Goal: Information Seeking & Learning: Find specific fact

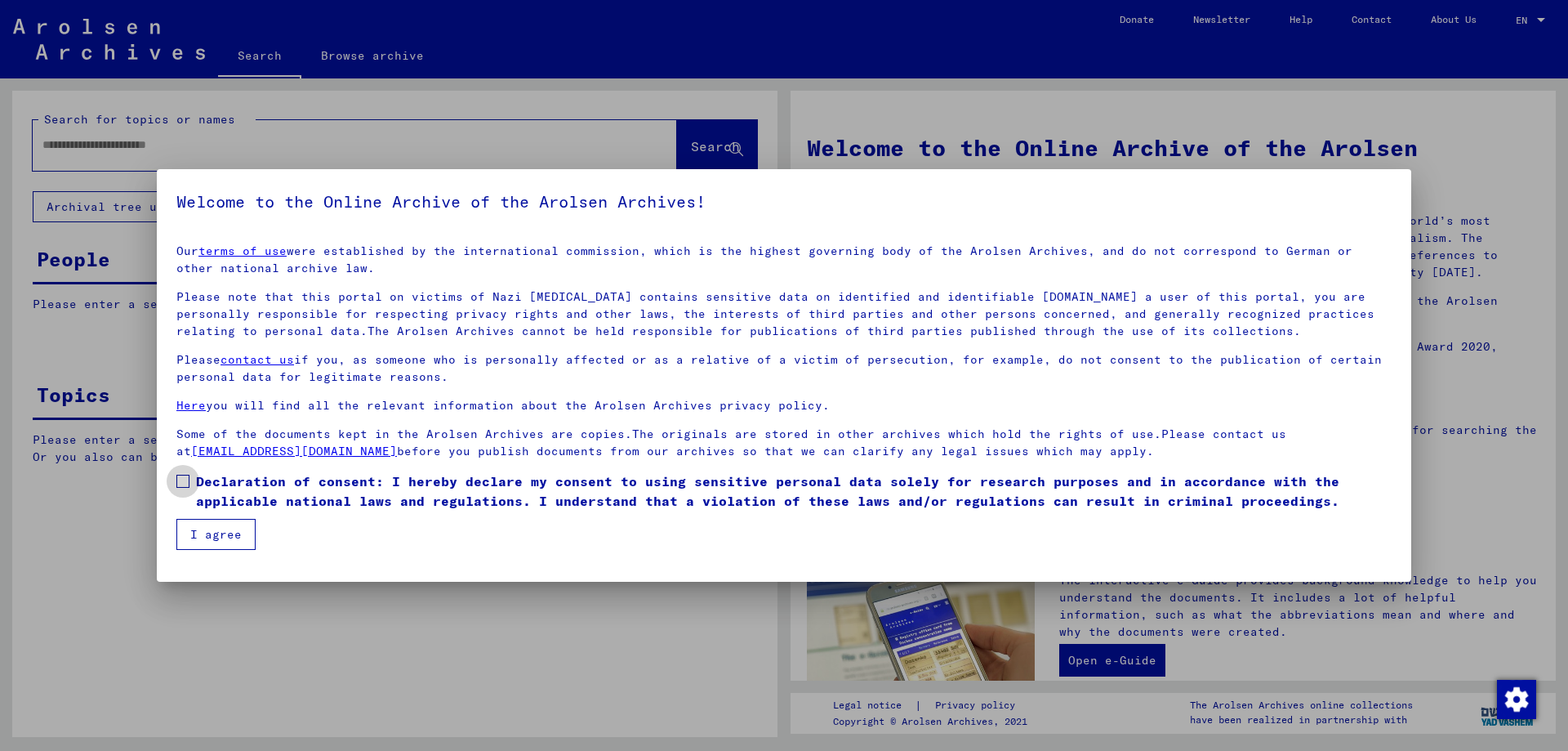
click at [181, 485] on span at bounding box center [183, 481] width 13 height 13
click at [204, 526] on button "I agree" at bounding box center [216, 534] width 79 height 31
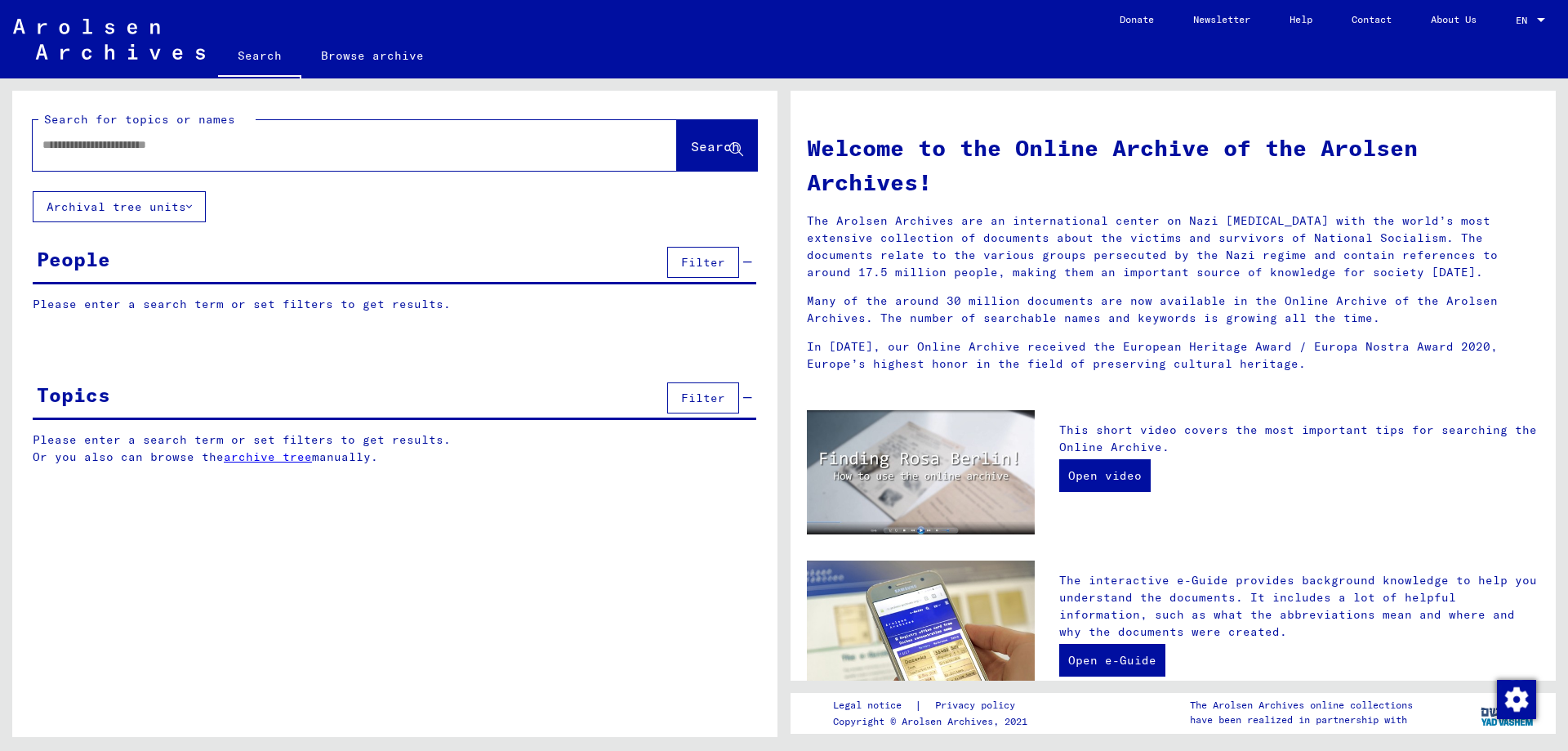
click at [197, 145] on input "text" at bounding box center [335, 144] width 586 height 17
type input "**********"
click at [695, 139] on span "Search" at bounding box center [715, 146] width 49 height 16
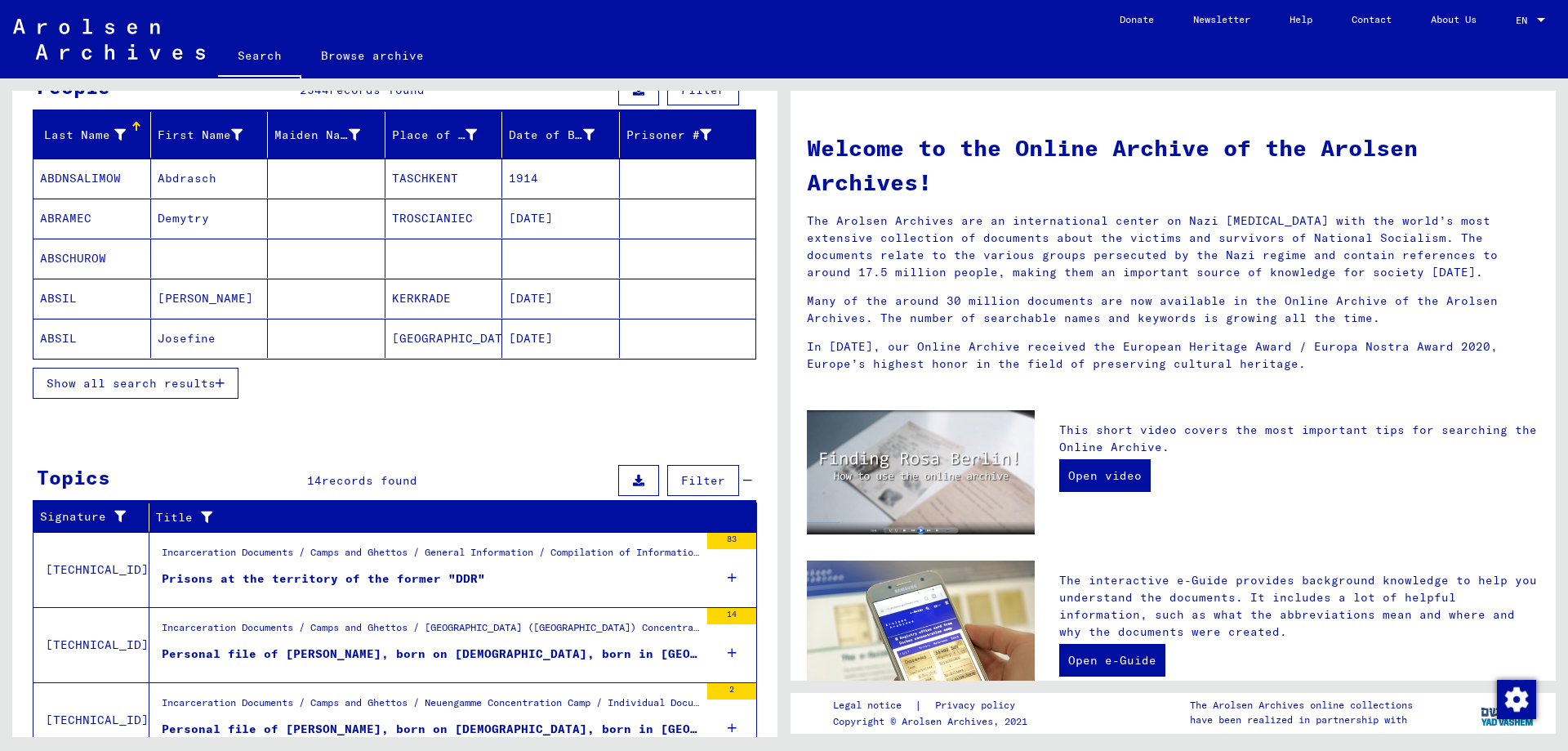
scroll to position [163, 0]
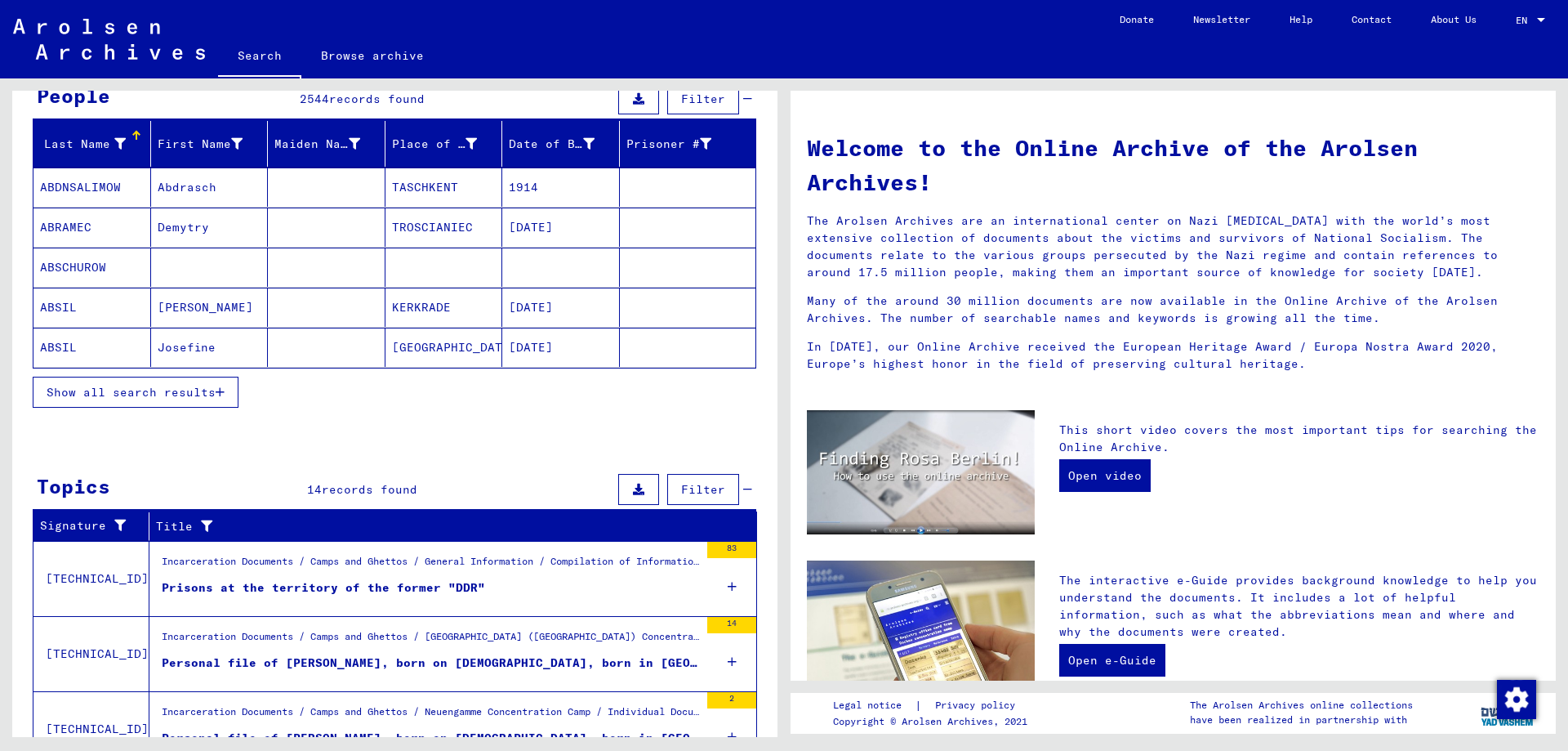
click at [189, 391] on span "Show all search results" at bounding box center [131, 392] width 169 height 15
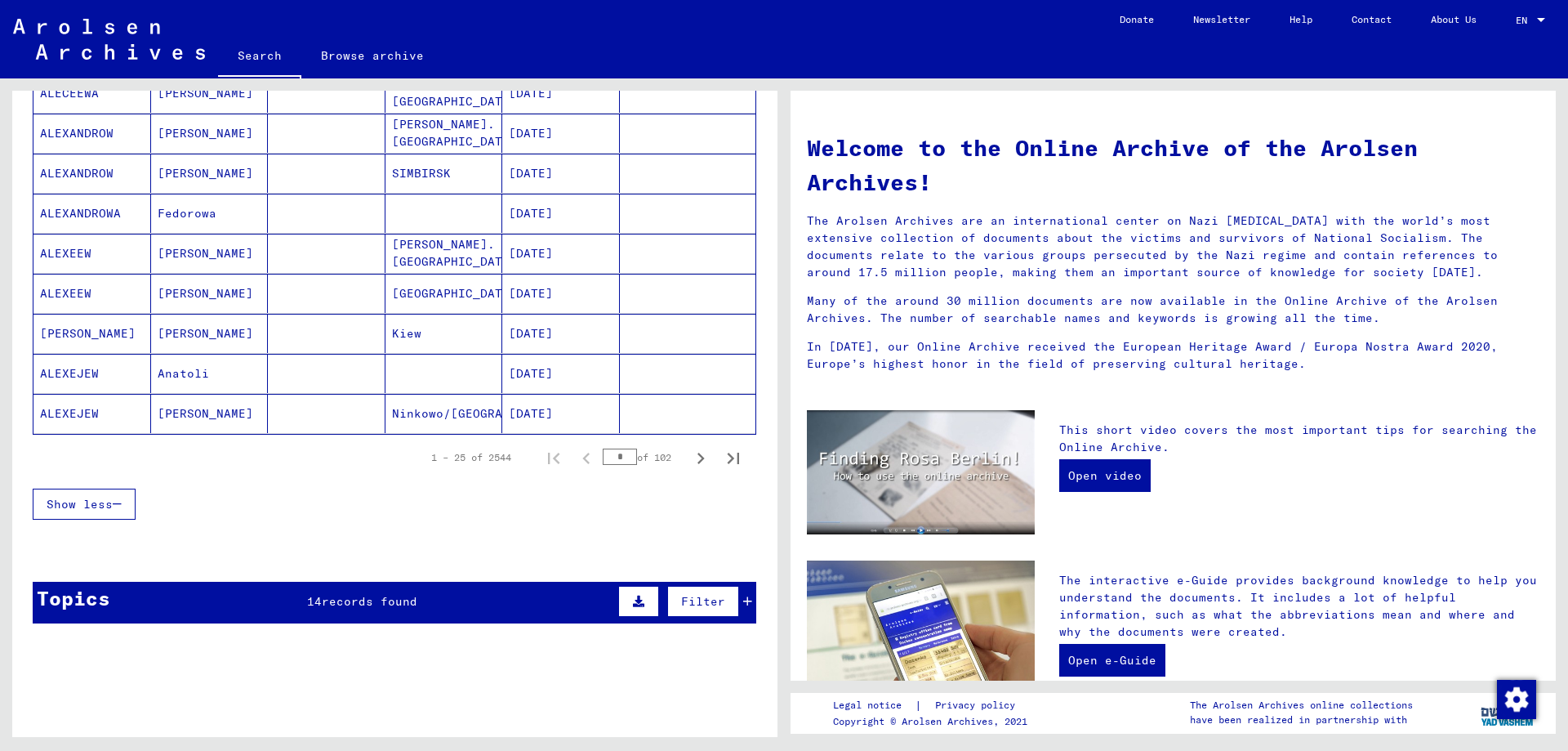
scroll to position [1226, 0]
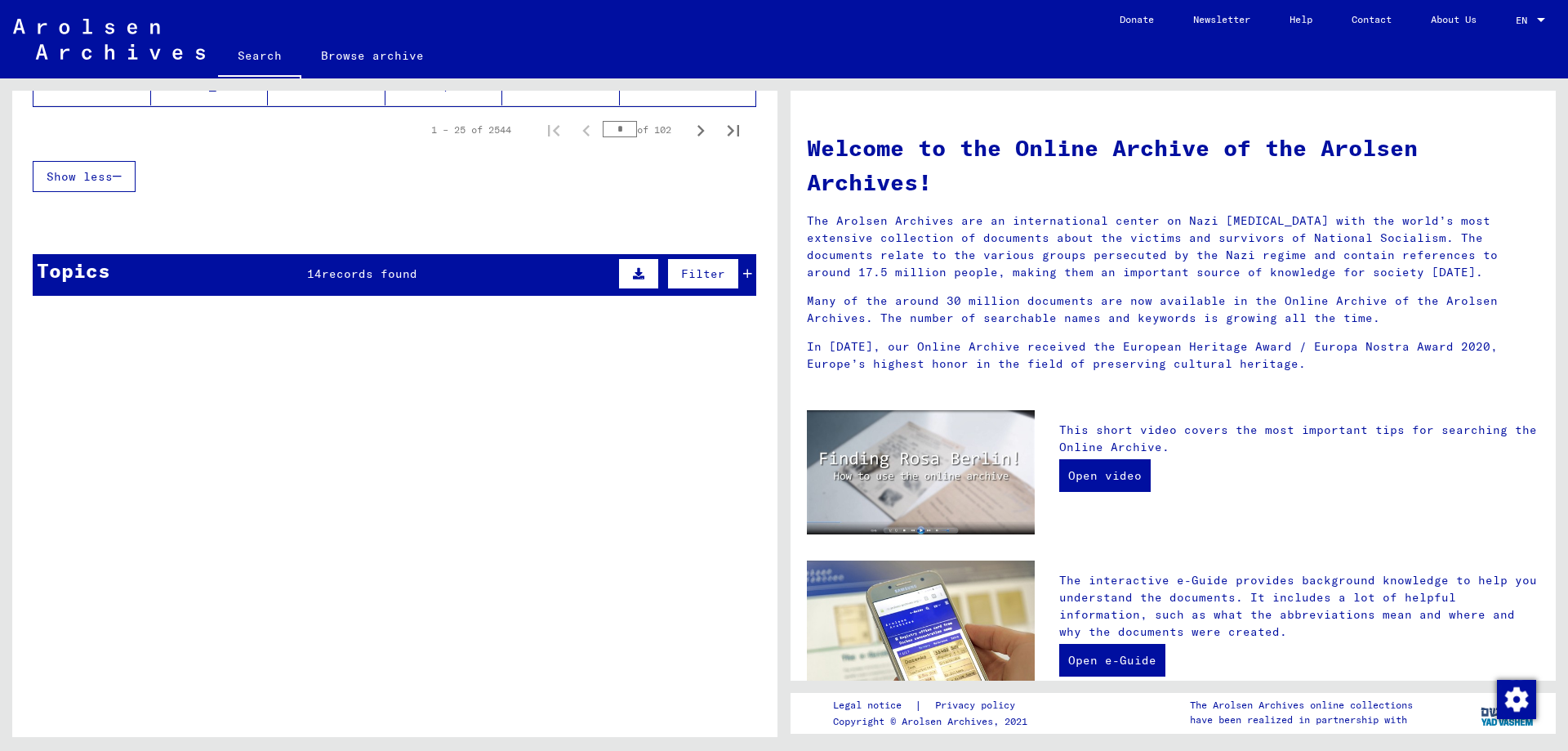
click at [328, 272] on span "records found" at bounding box center [370, 273] width 96 height 15
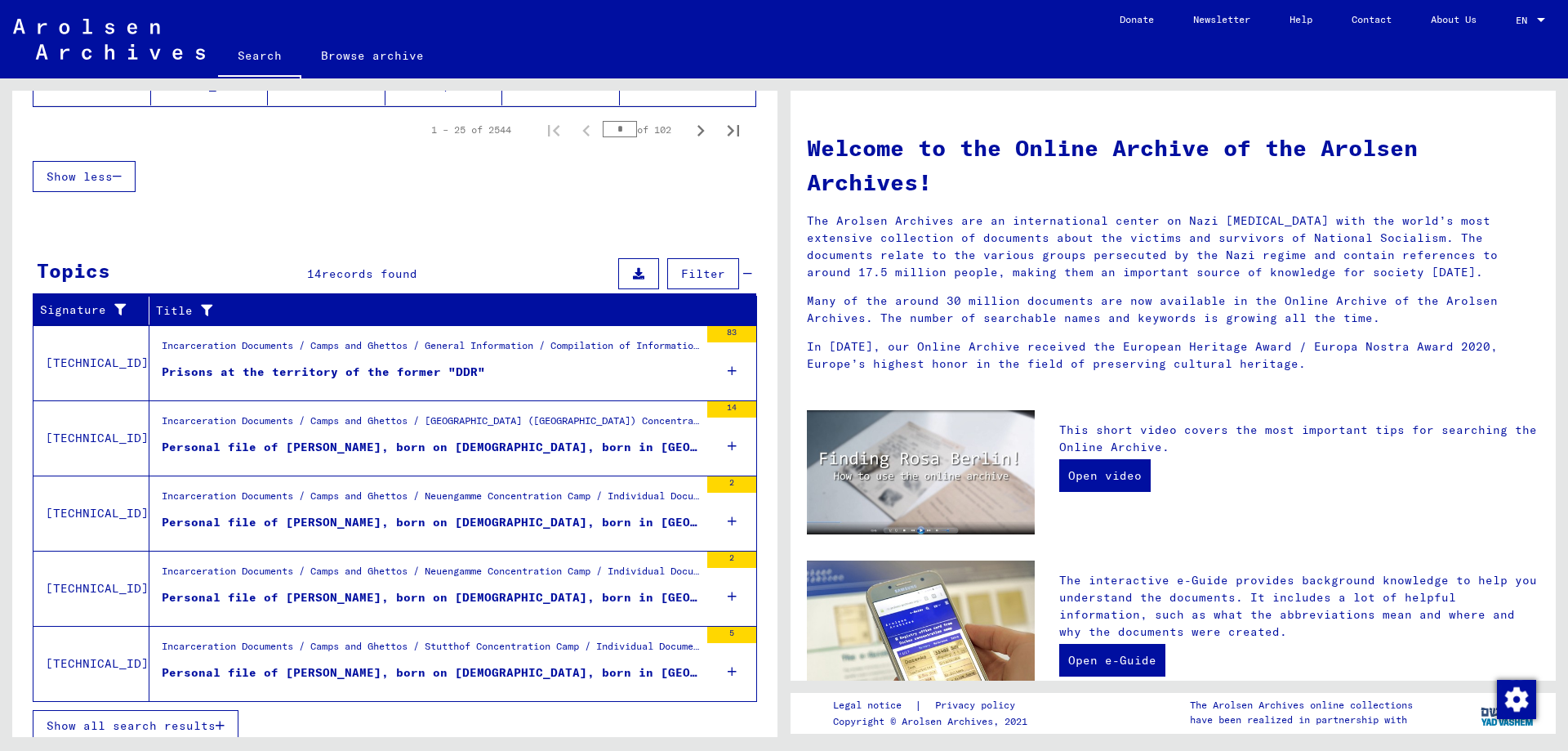
scroll to position [1239, 0]
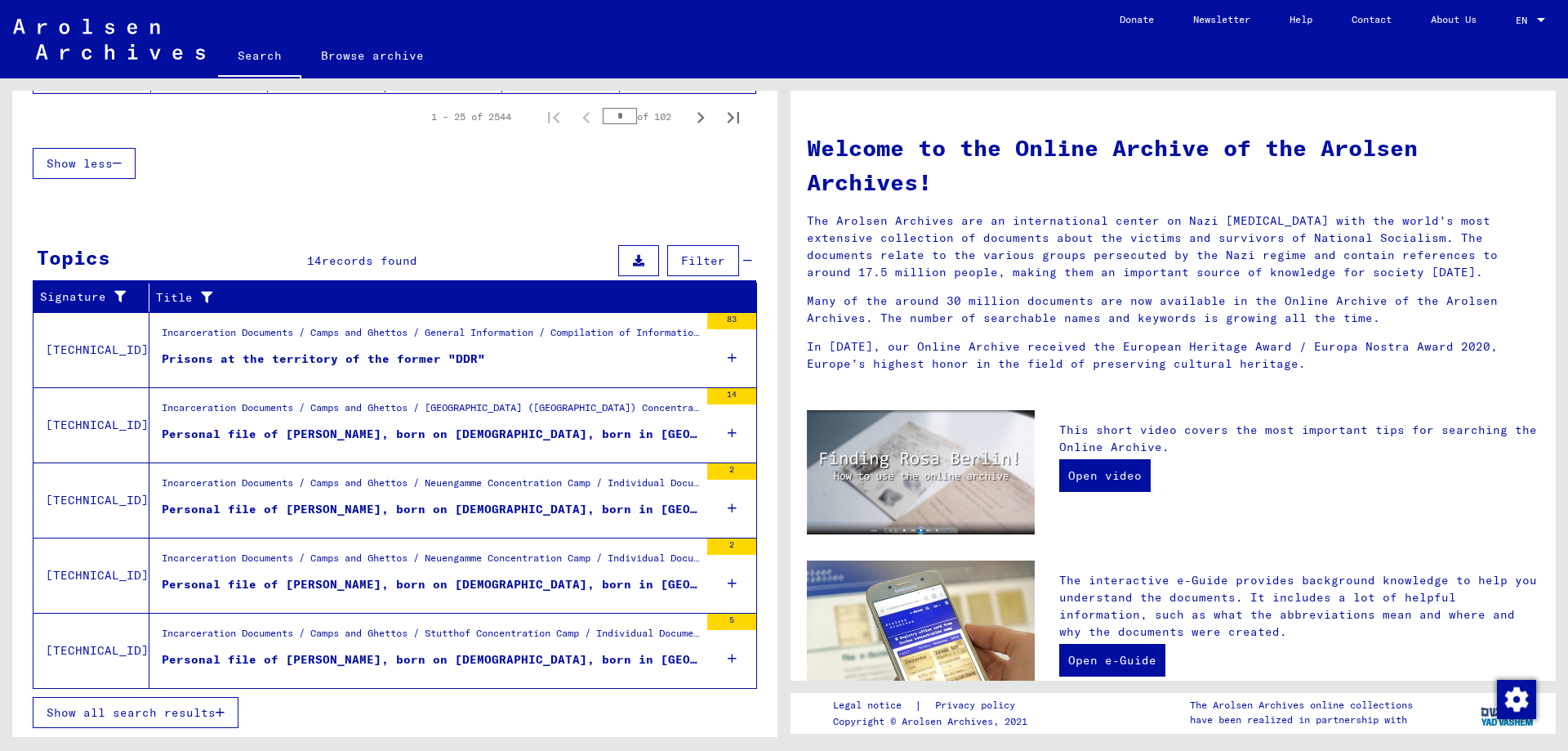
click at [120, 711] on span "Show all search results" at bounding box center [131, 712] width 169 height 15
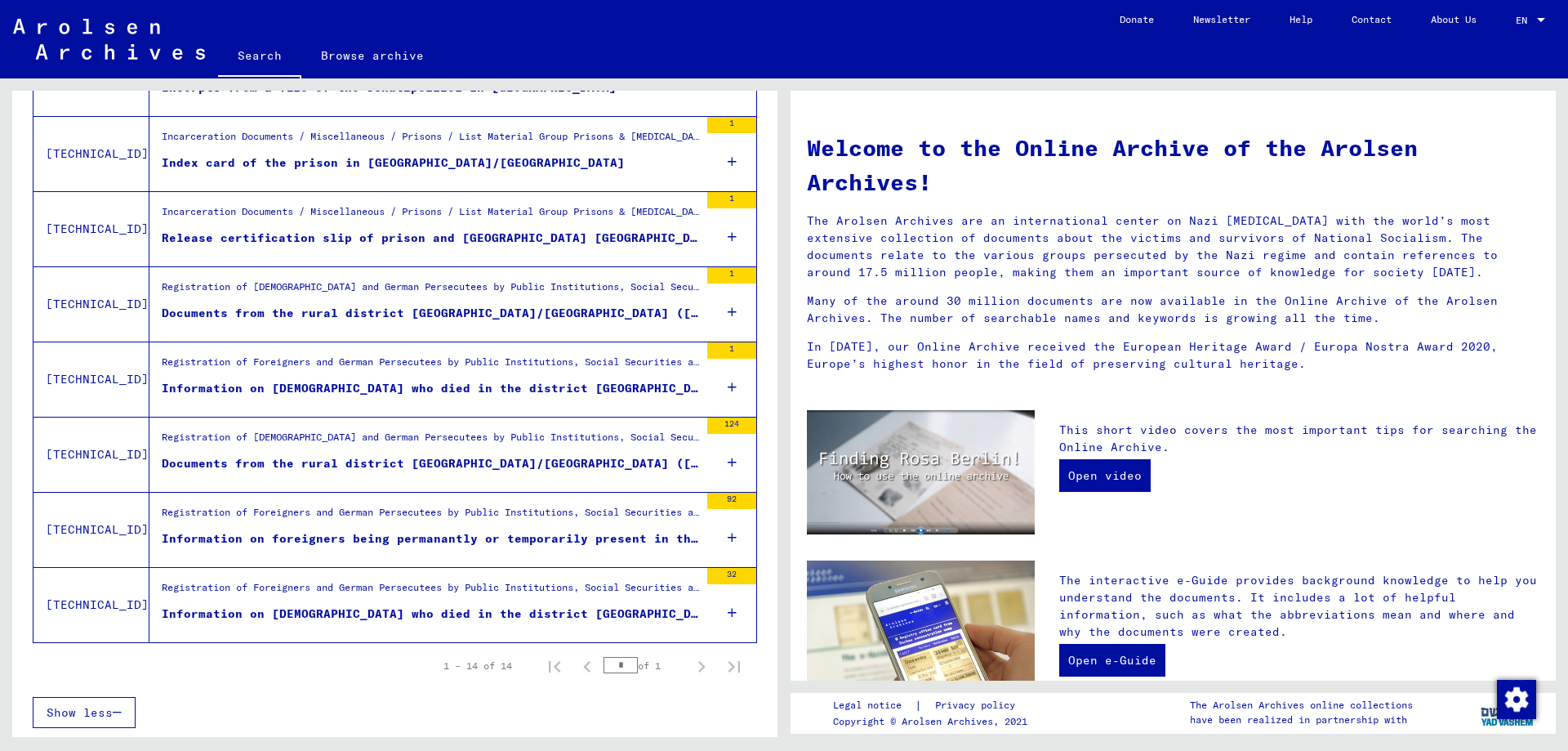
scroll to position [820, 0]
click at [342, 305] on div "Documents from the rural district [GEOGRAPHIC_DATA]/[GEOGRAPHIC_DATA] ([GEOGRAP…" at bounding box center [431, 313] width 538 height 17
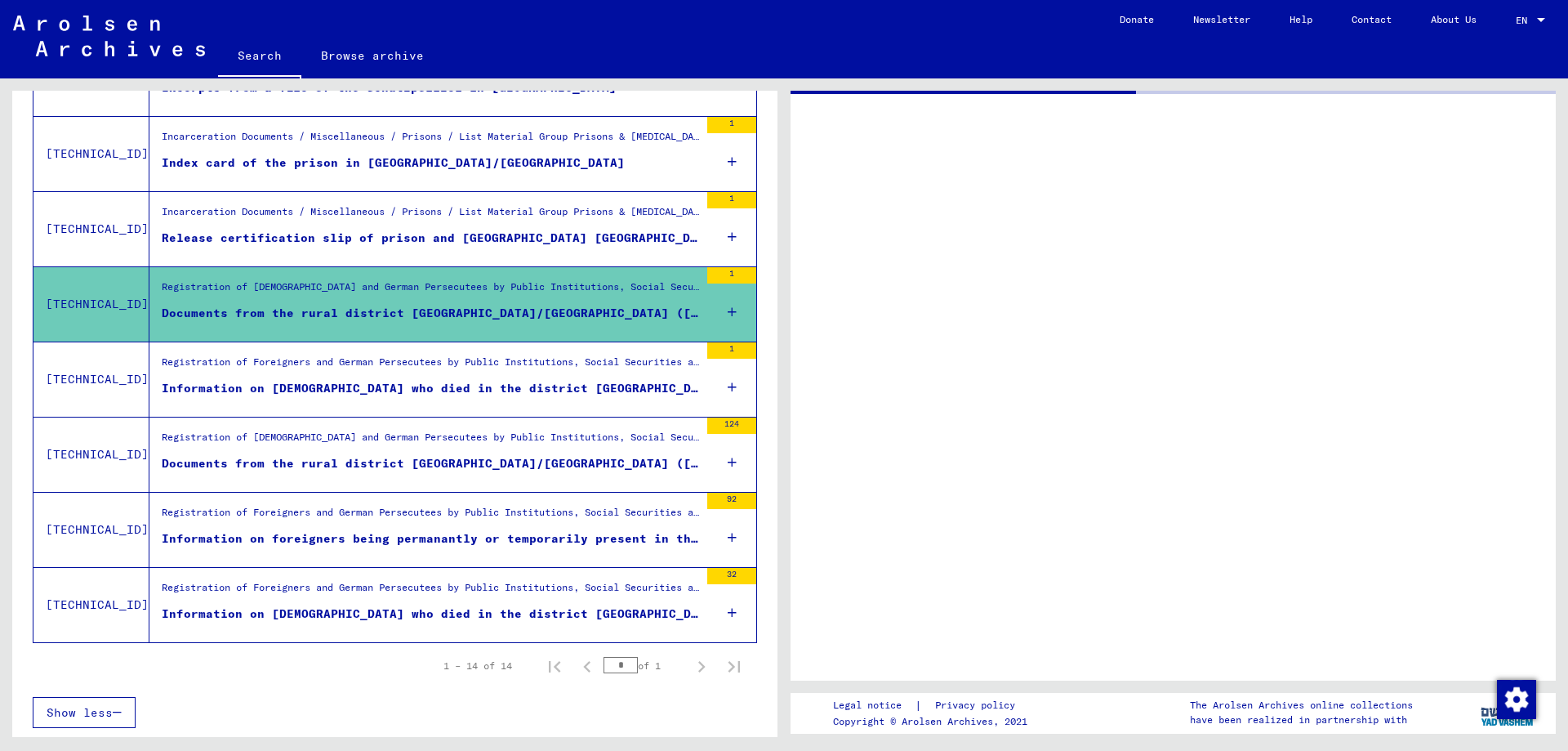
click at [392, 456] on div "Documents from the rural district [GEOGRAPHIC_DATA]/[GEOGRAPHIC_DATA] ([GEOGRAP…" at bounding box center [431, 463] width 538 height 17
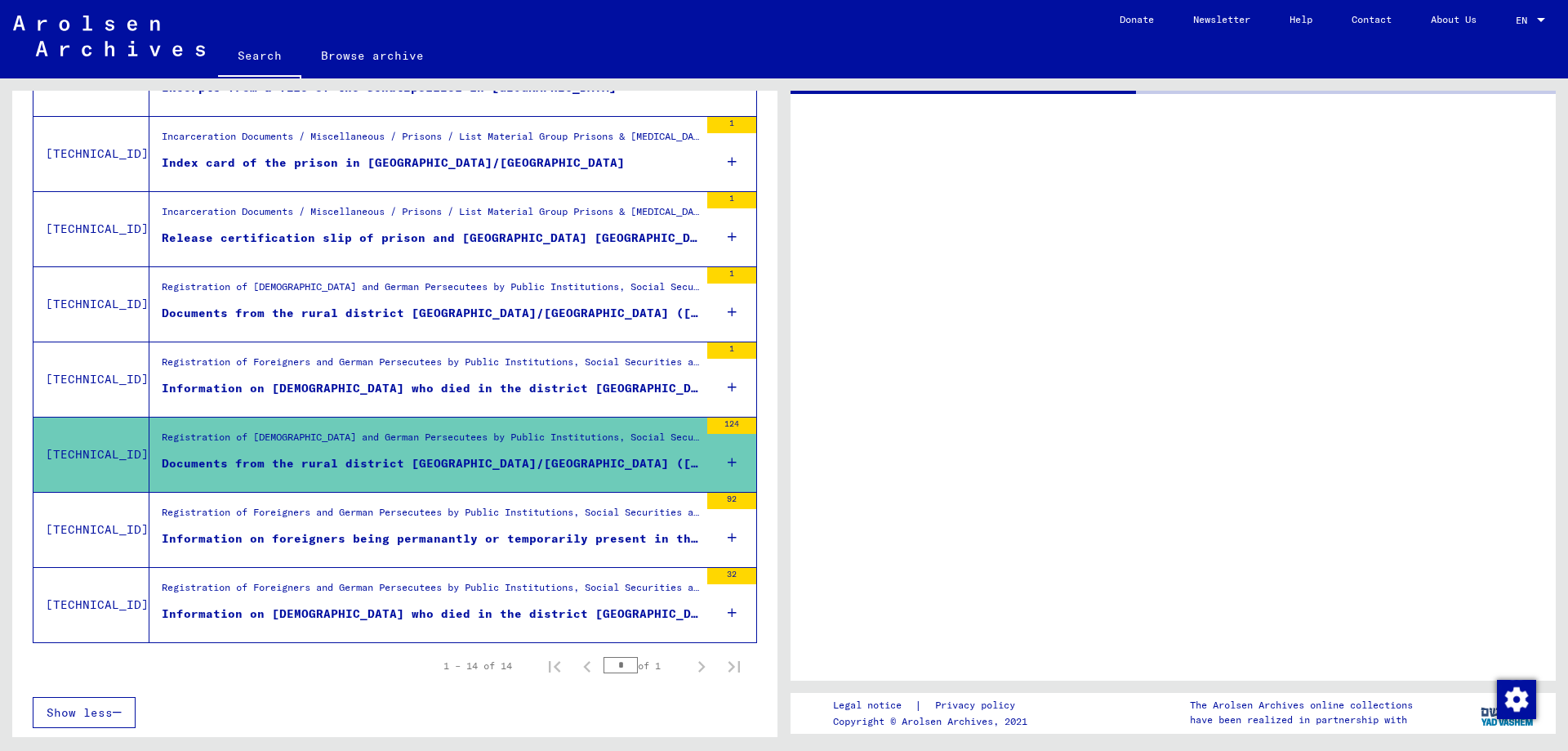
click at [392, 455] on div "Documents from the rural district [GEOGRAPHIC_DATA]/[GEOGRAPHIC_DATA] ([GEOGRAP…" at bounding box center [431, 463] width 538 height 17
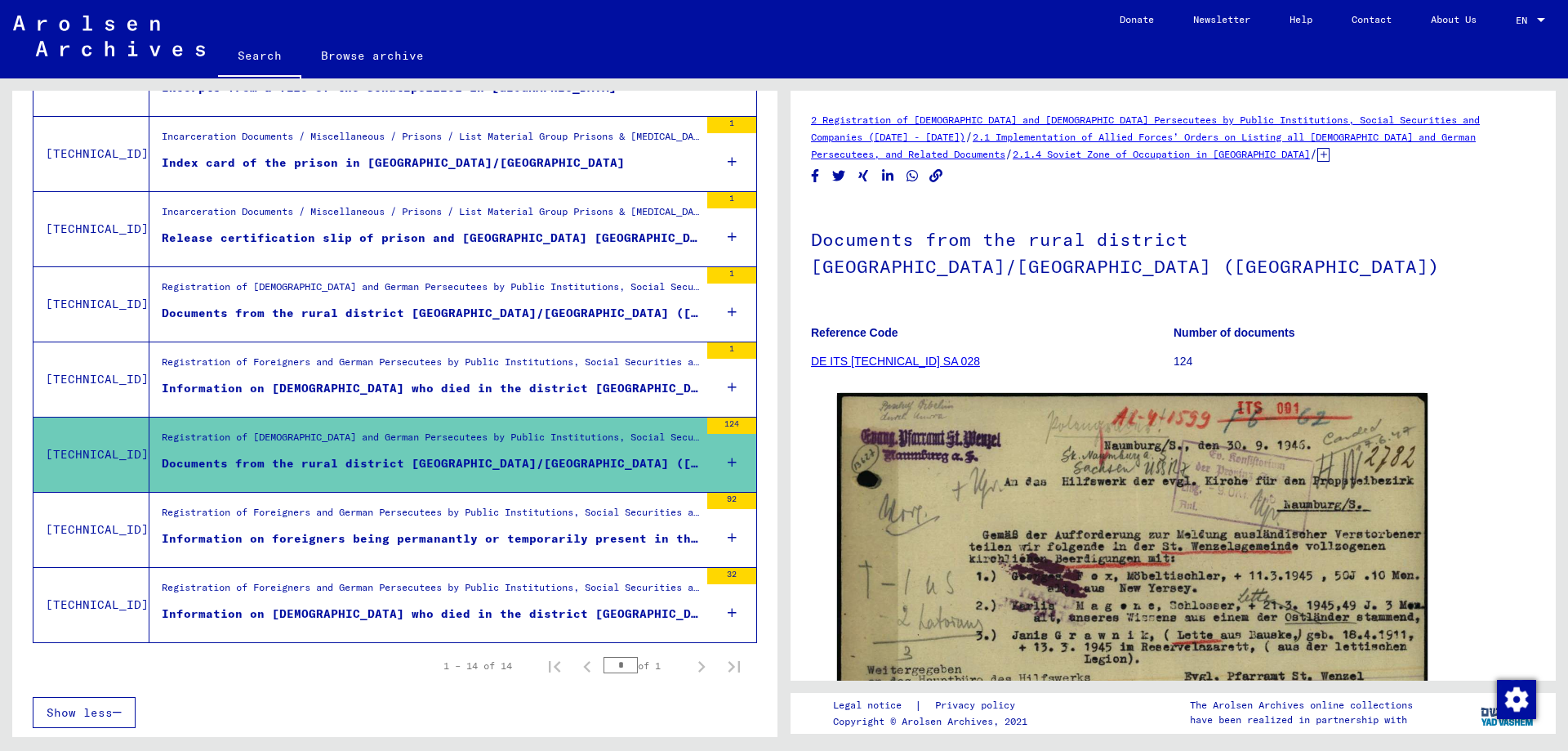
click at [850, 355] on link "DE ITS [TECHNICAL_ID] SA 028" at bounding box center [895, 361] width 169 height 13
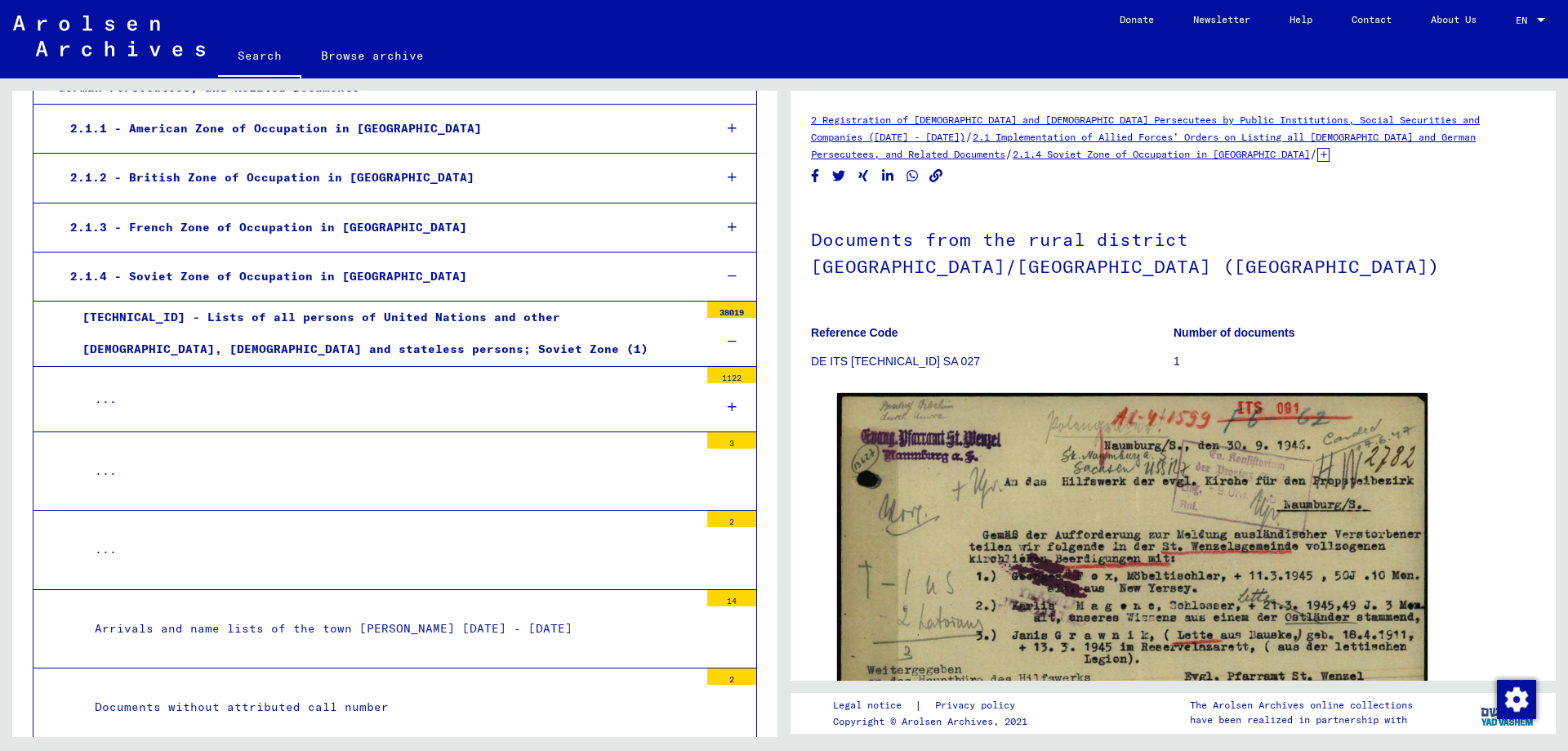
scroll to position [338, 0]
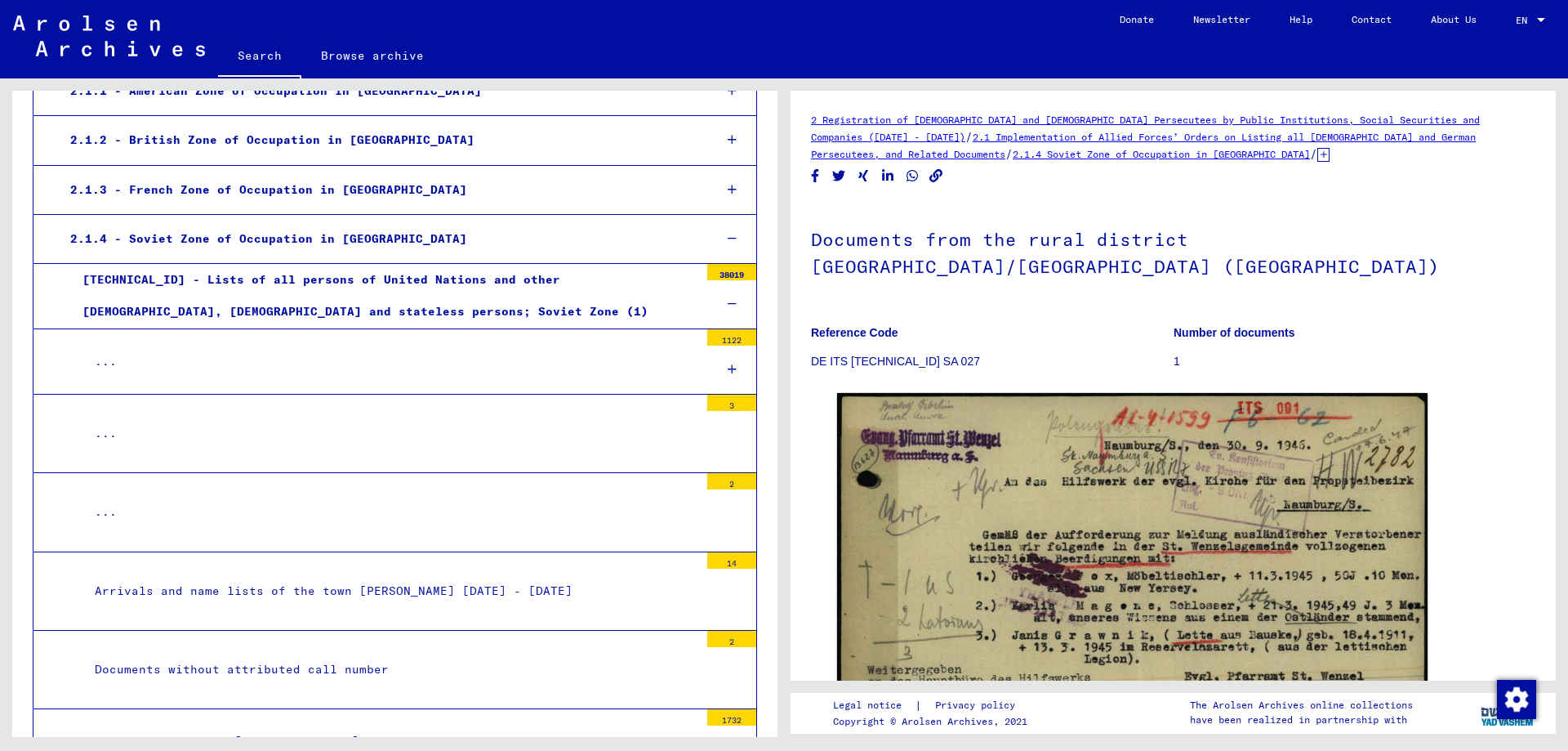
click at [105, 363] on div "..." at bounding box center [391, 362] width 617 height 32
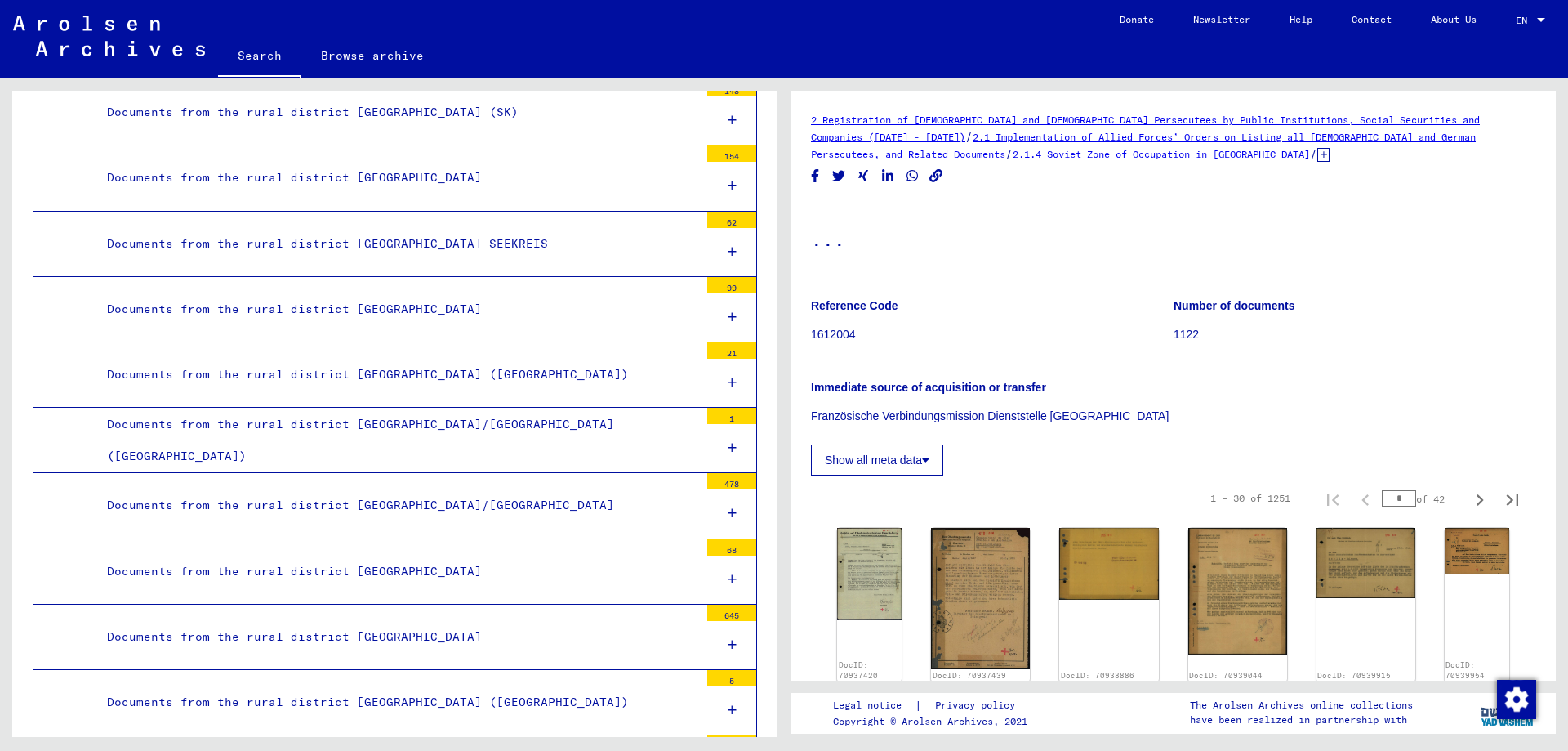
scroll to position [2871, 0]
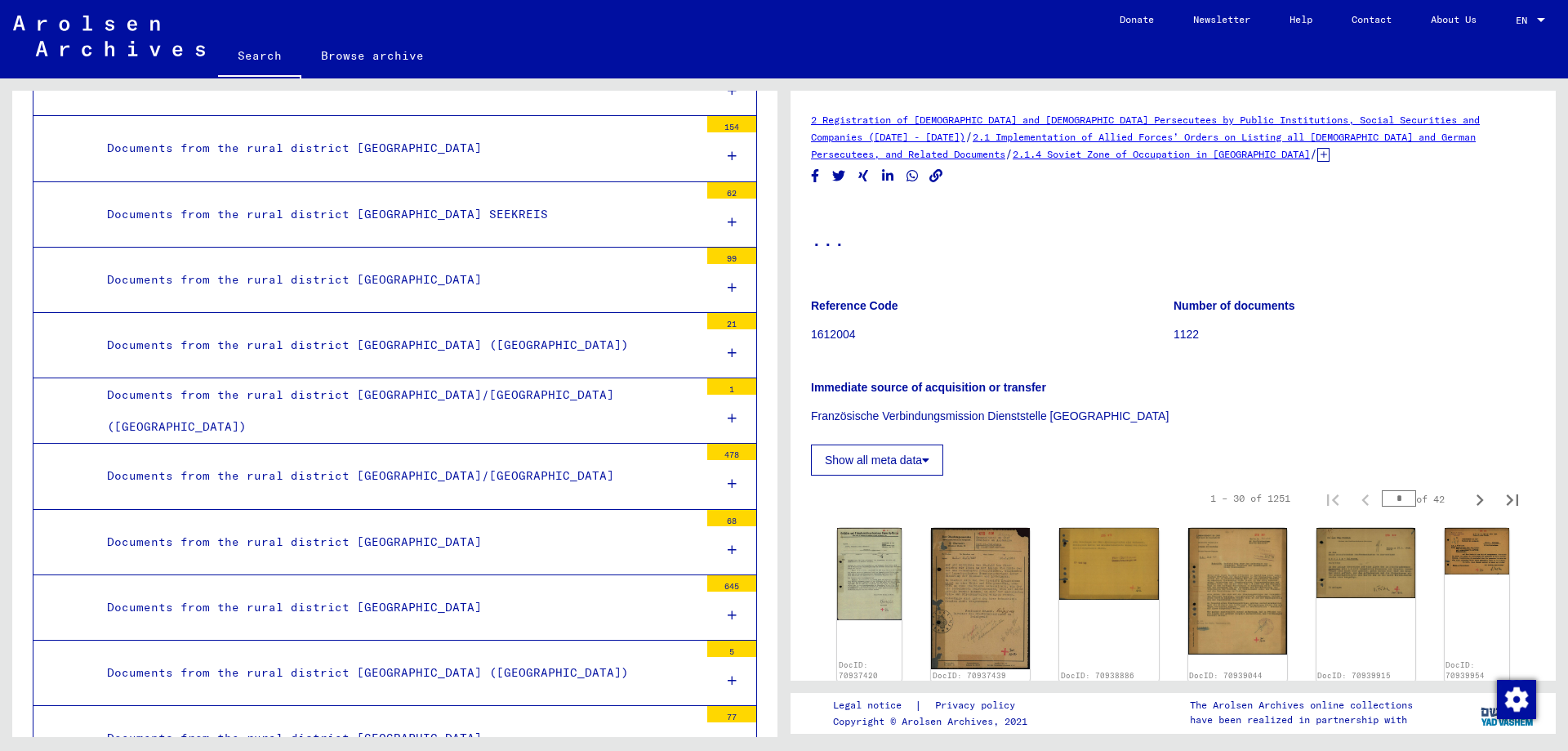
click at [283, 409] on div "Documents from the rural district [GEOGRAPHIC_DATA]/[GEOGRAPHIC_DATA] ([GEOGRAP…" at bounding box center [397, 411] width 605 height 64
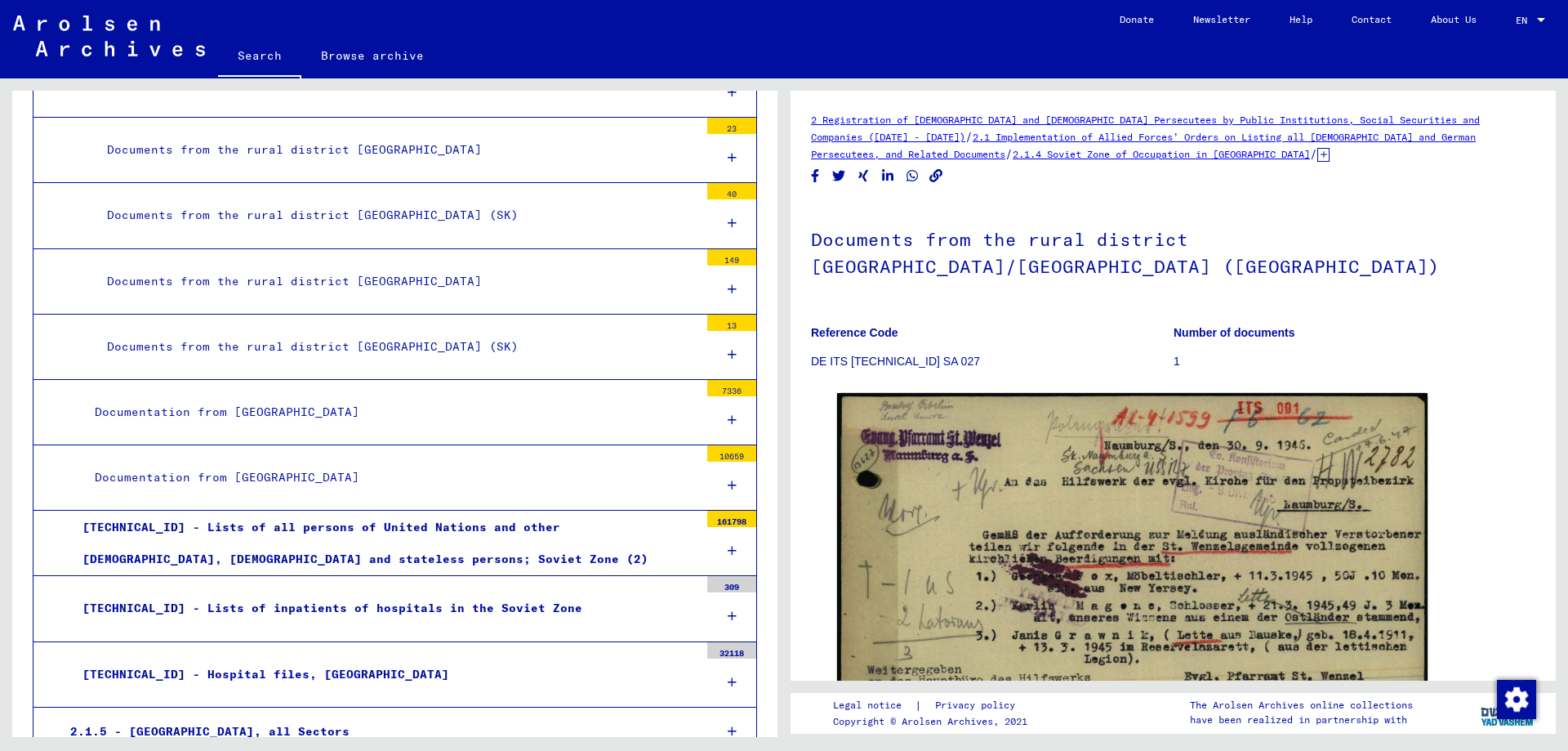
scroll to position [4586, 0]
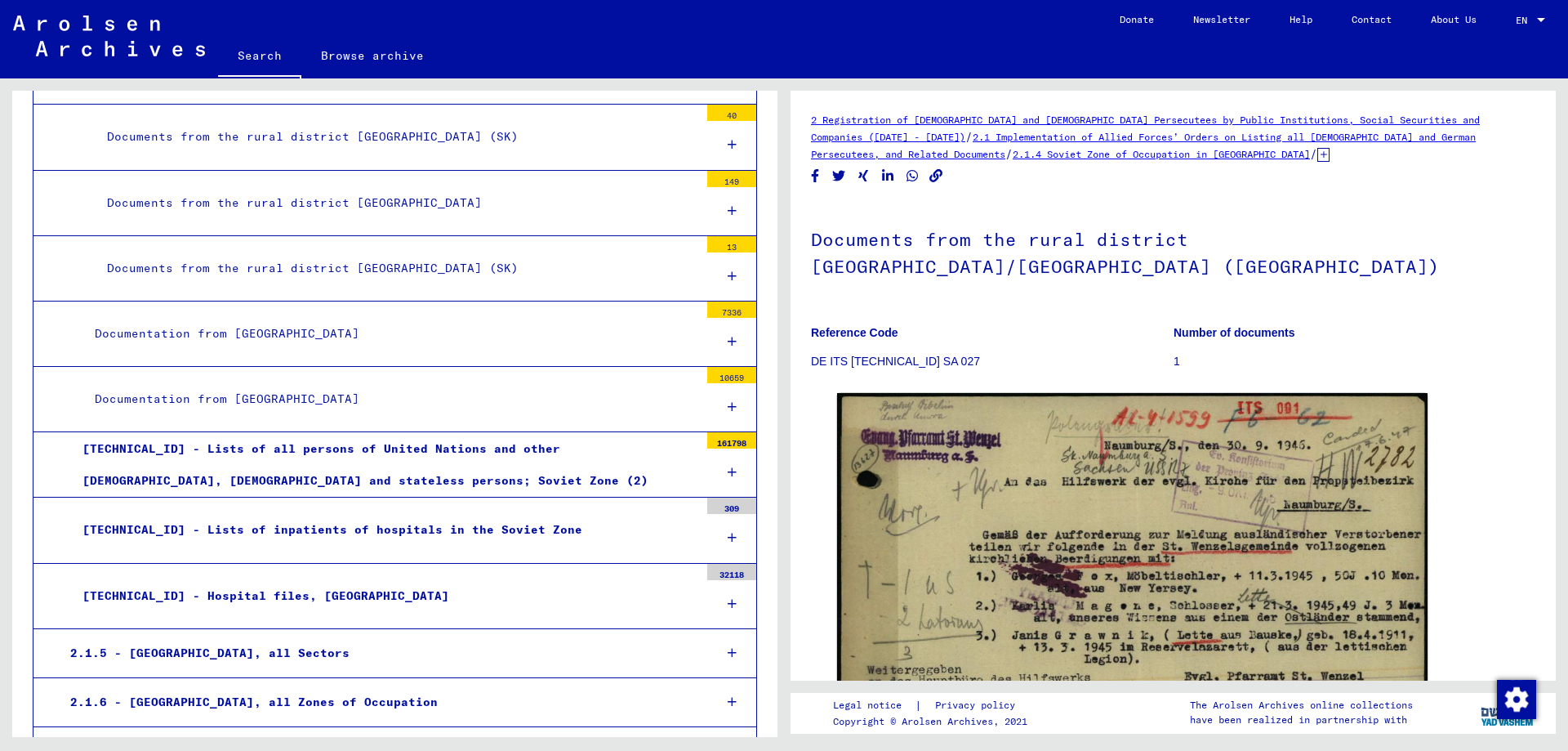
click at [435, 454] on div "[TECHNICAL_ID] - Lists of all persons of United Nations and other [DEMOGRAPHIC_…" at bounding box center [384, 465] width 629 height 64
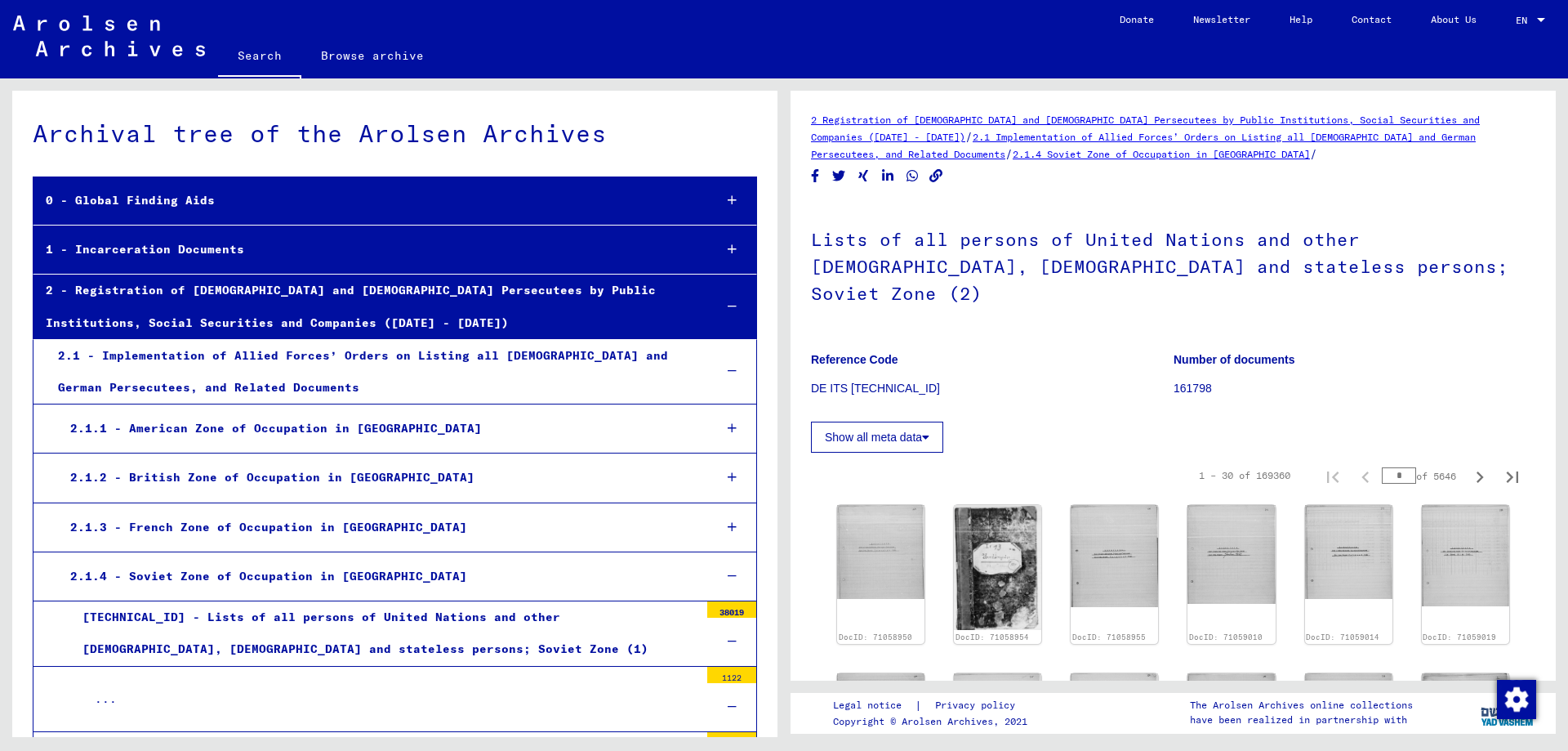
click at [248, 51] on link "Search" at bounding box center [259, 57] width 83 height 42
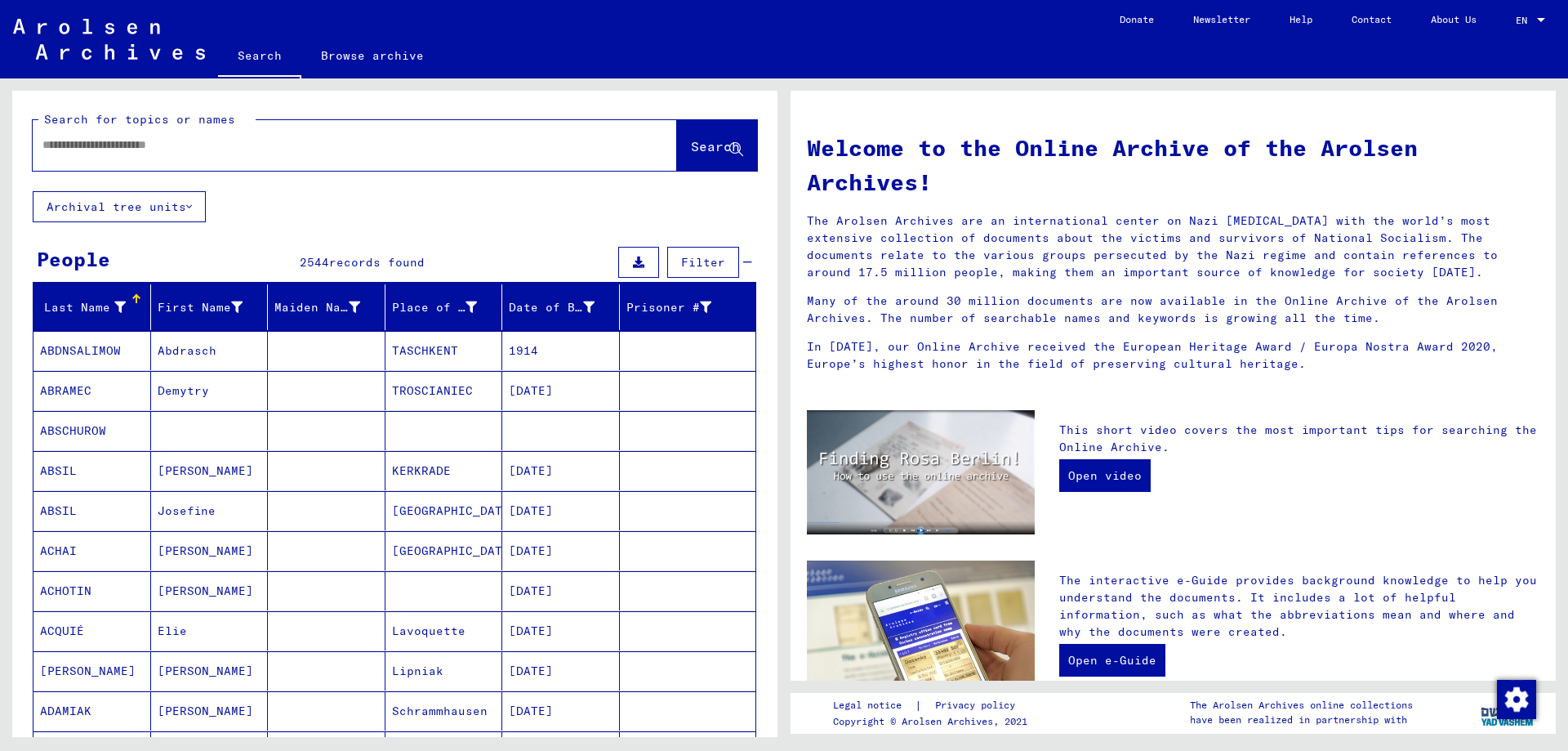
click at [157, 141] on input "text" at bounding box center [335, 144] width 586 height 17
type input "********"
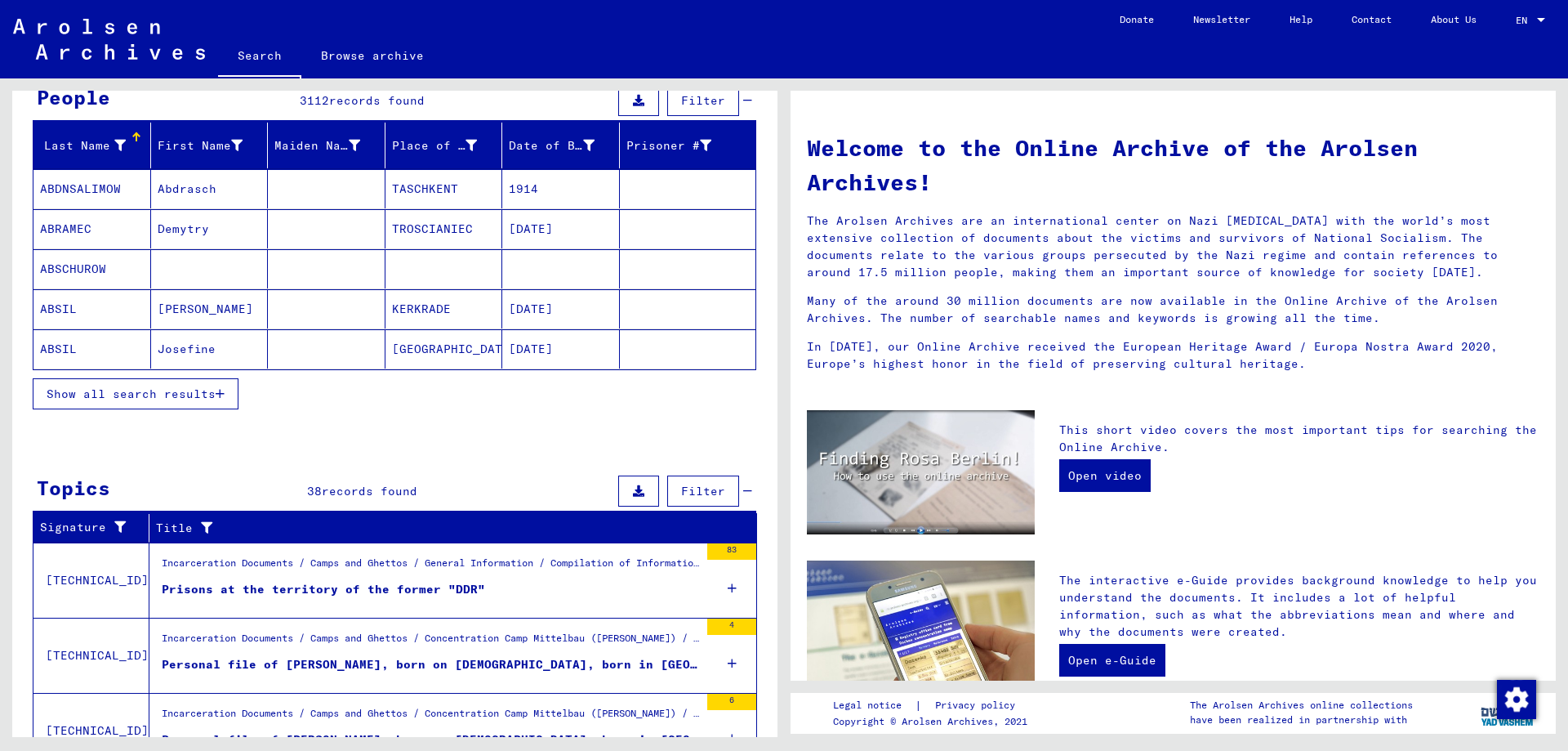
scroll to position [163, 0]
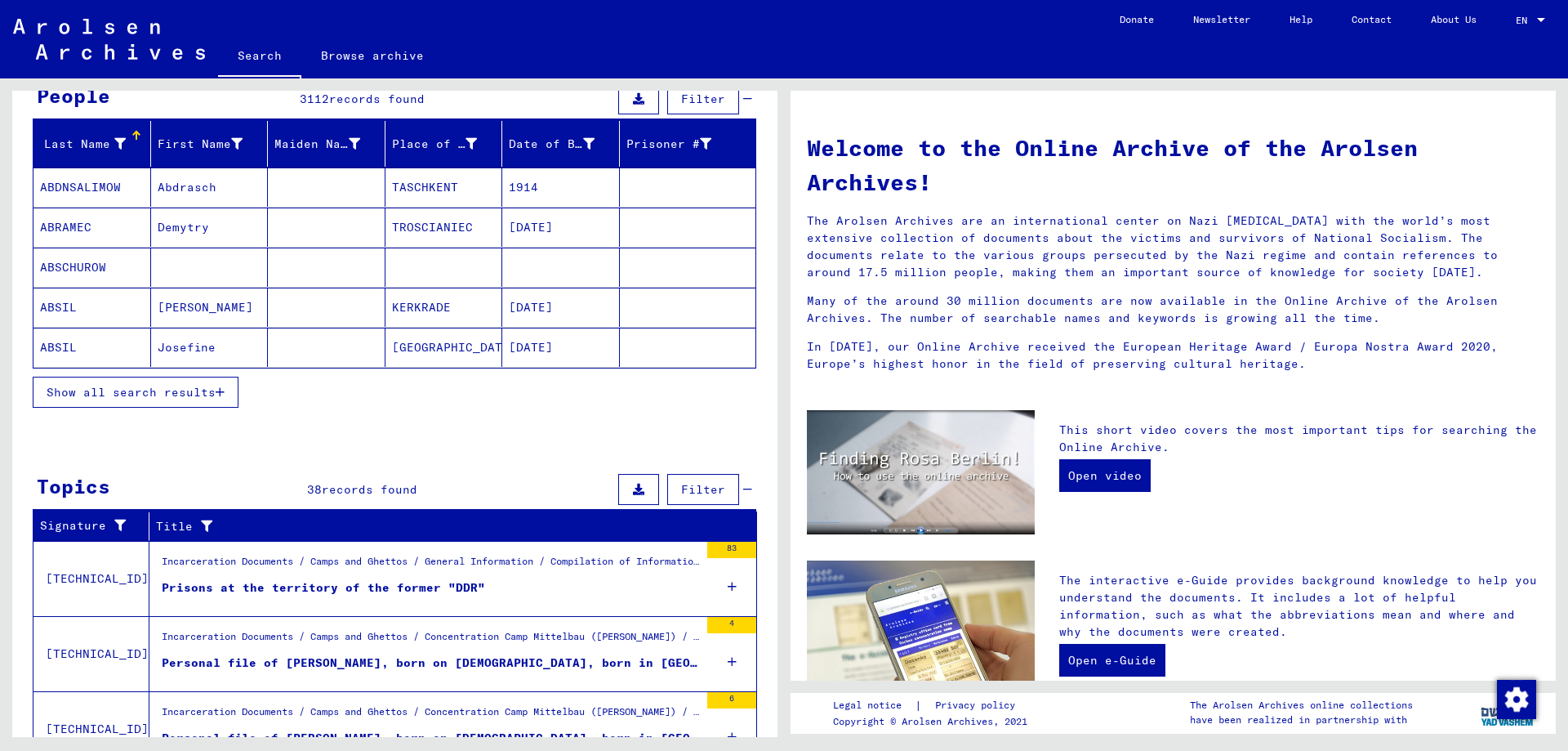
click at [328, 490] on span "records found" at bounding box center [370, 489] width 96 height 15
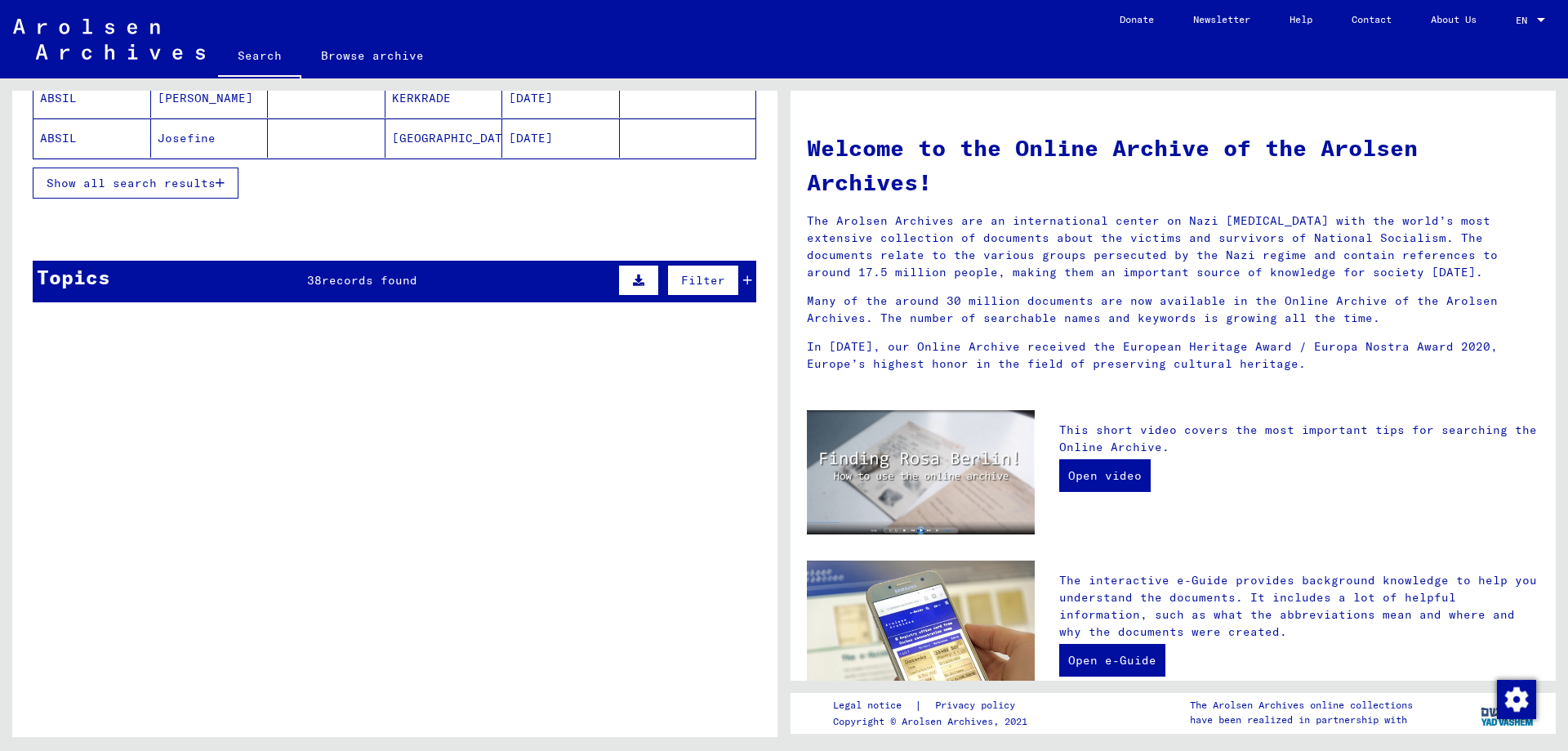
scroll to position [379, 0]
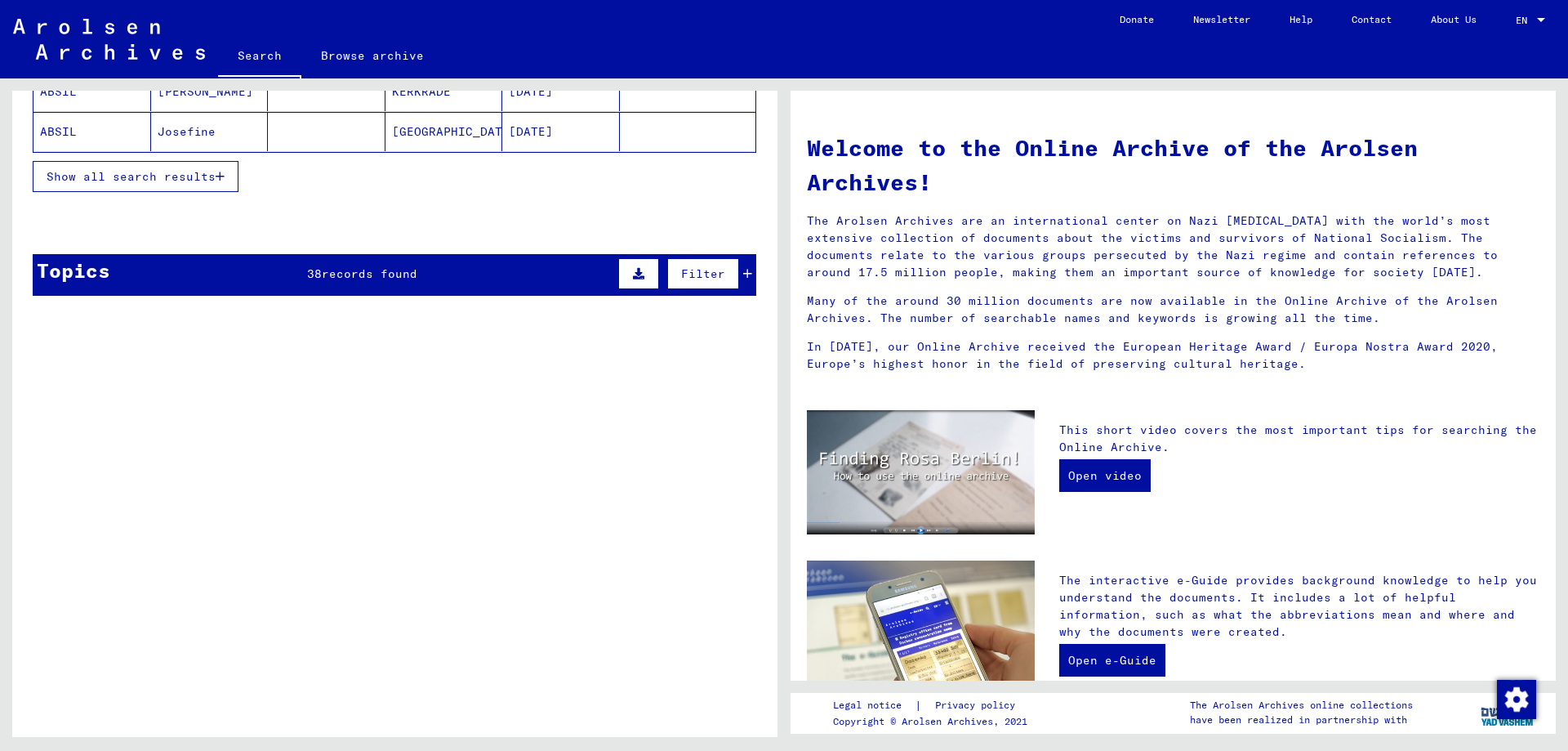
click at [333, 267] on span "records found" at bounding box center [370, 273] width 96 height 15
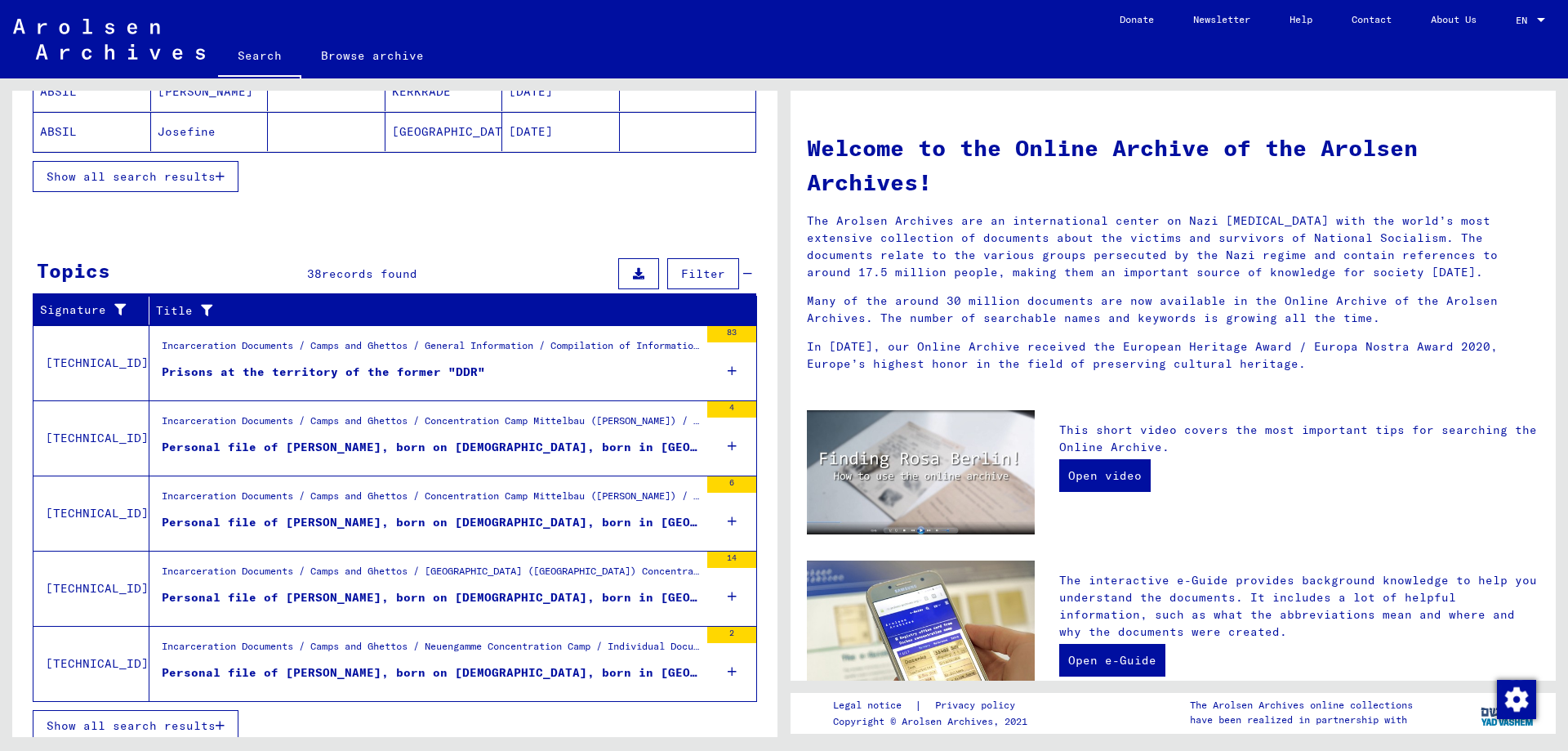
scroll to position [392, 0]
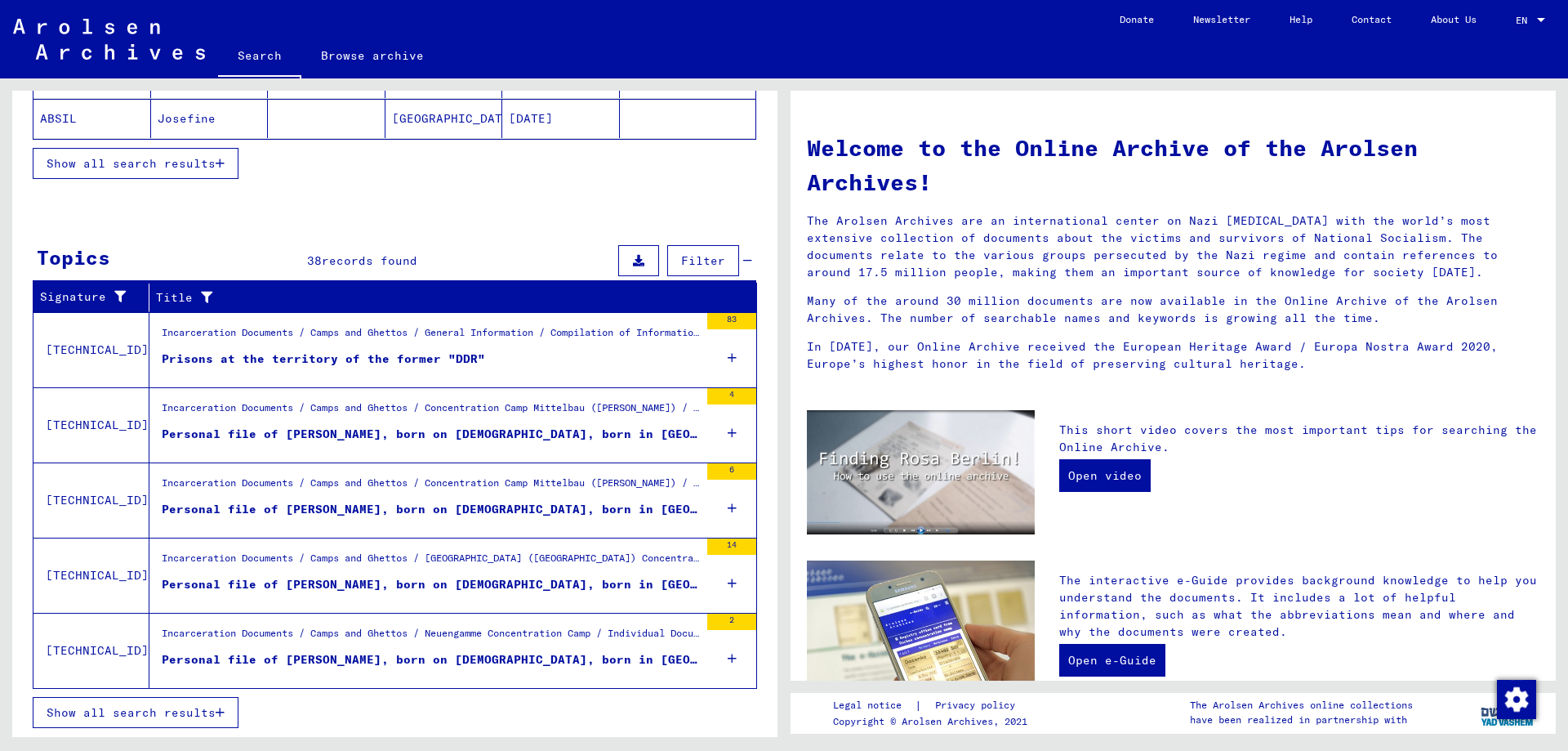
click at [84, 700] on button "Show all search results" at bounding box center [136, 712] width 206 height 31
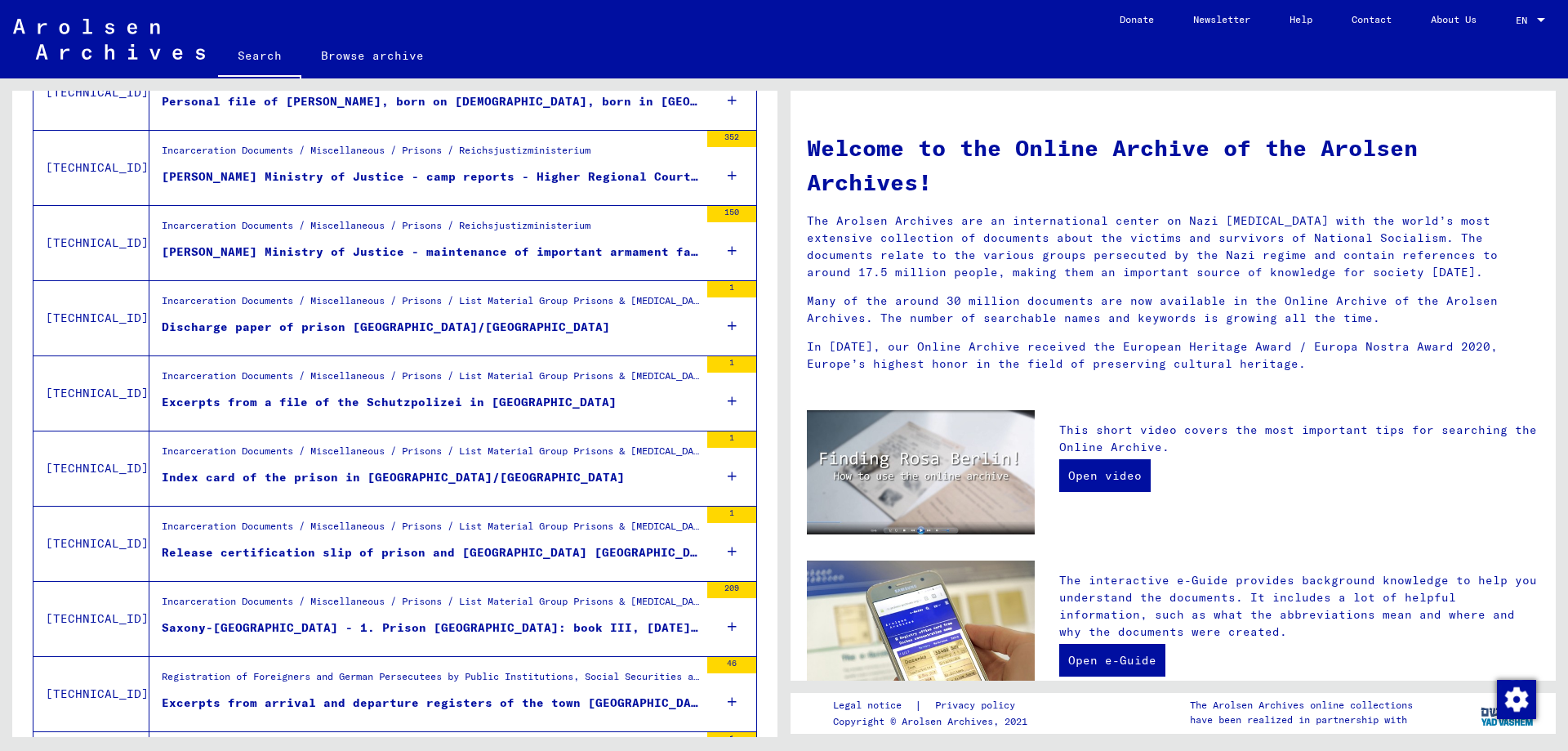
scroll to position [964, 0]
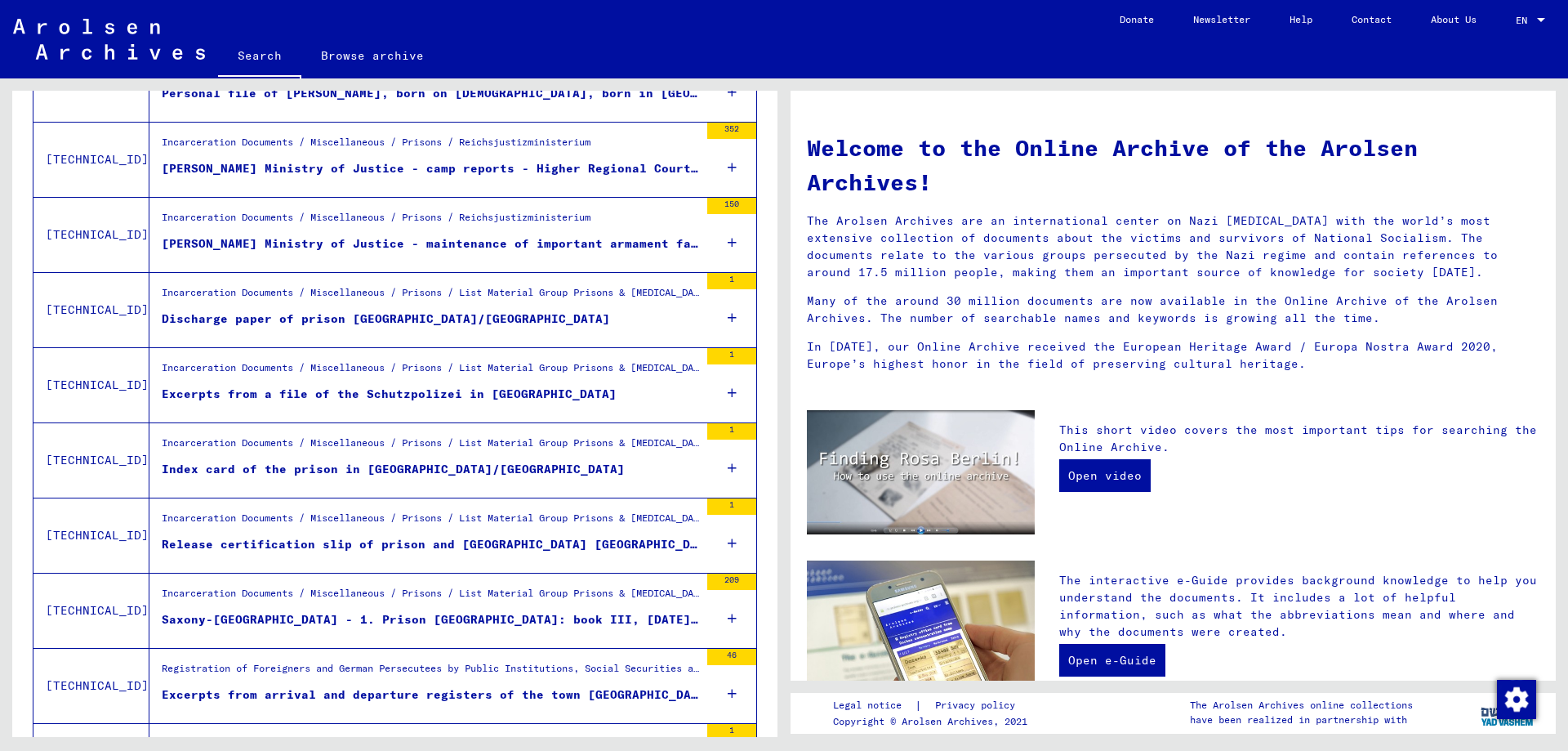
click at [283, 302] on div "Incarceration Documents / Miscellaneous / Prisons / List Material Group Prisons…" at bounding box center [431, 296] width 538 height 23
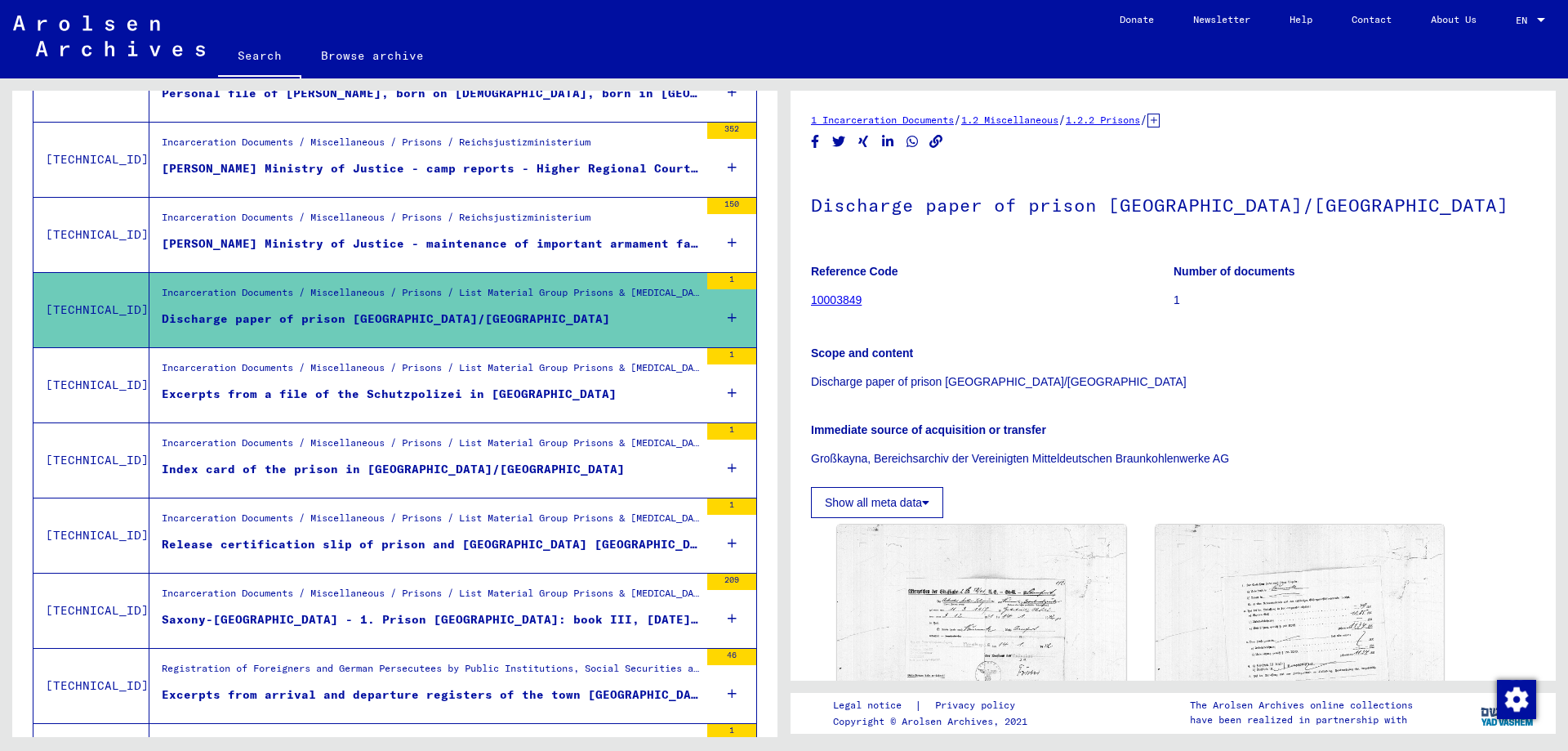
click at [825, 302] on link "10003849" at bounding box center [836, 299] width 51 height 13
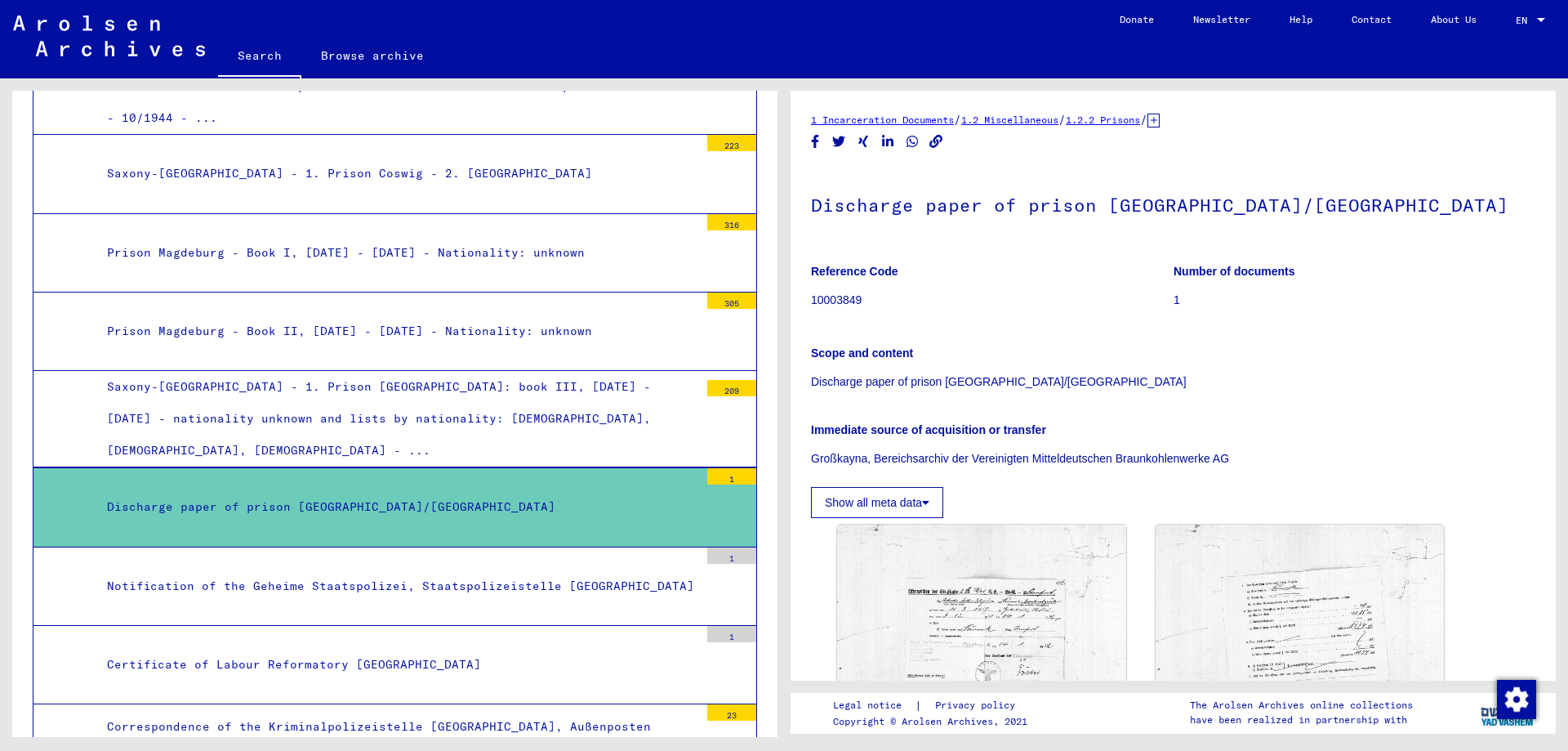
click at [244, 371] on div "Saxony-[GEOGRAPHIC_DATA] - 1. Prison [GEOGRAPHIC_DATA]: book III, [DATE] - [DAT…" at bounding box center [397, 419] width 605 height 96
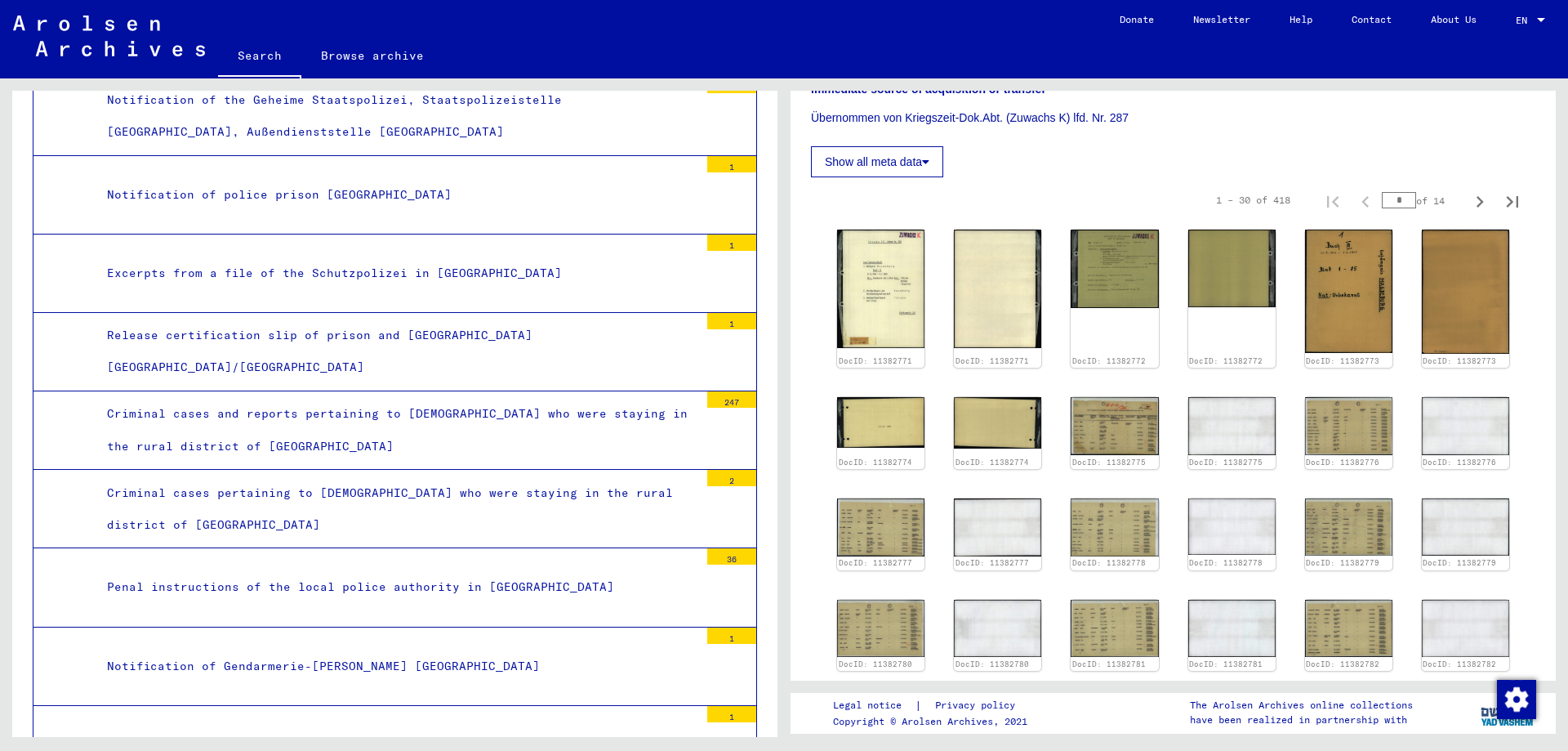
scroll to position [6612, 0]
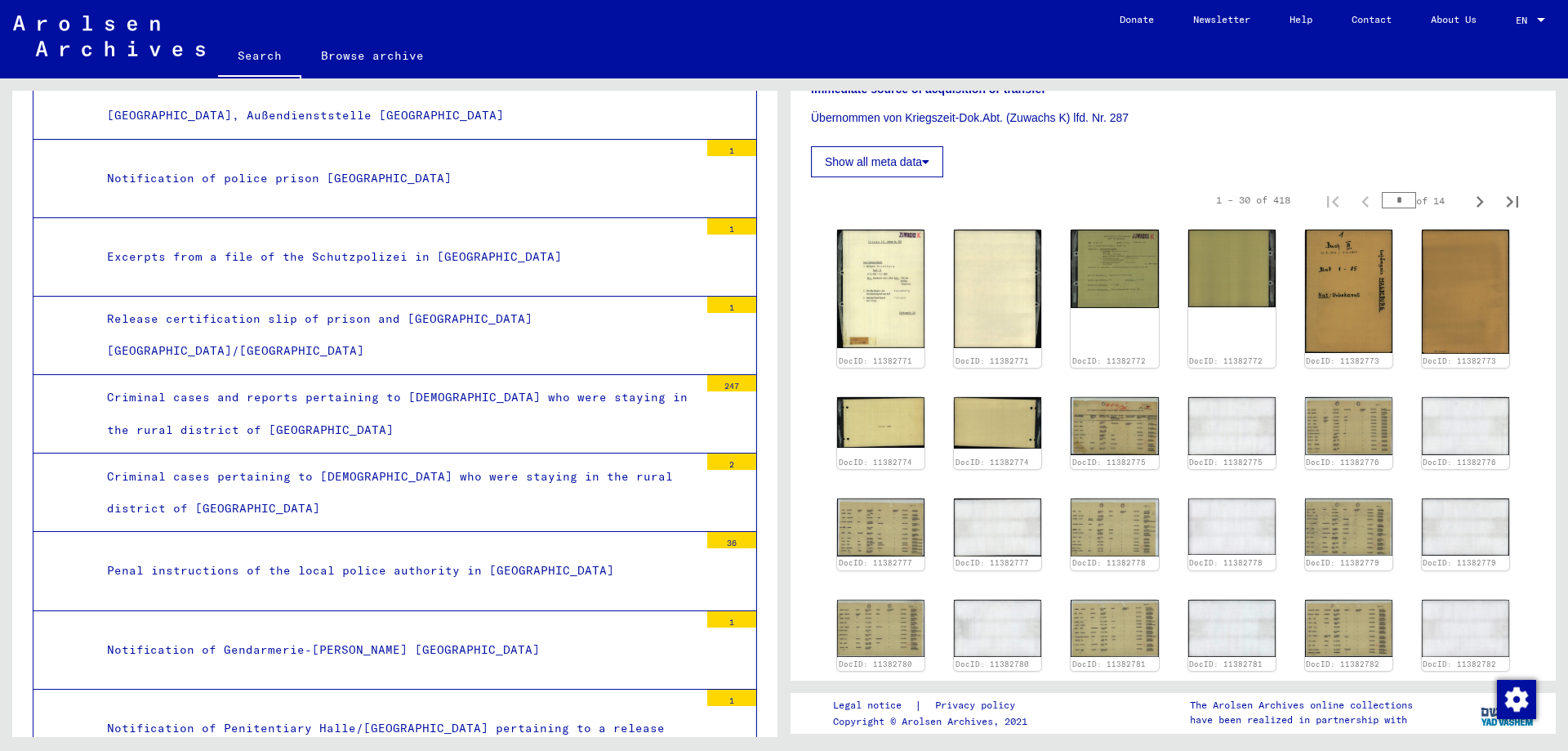
click at [279, 241] on div "Excerpts from a file of the Schutzpolizei in [GEOGRAPHIC_DATA]" at bounding box center [397, 257] width 605 height 32
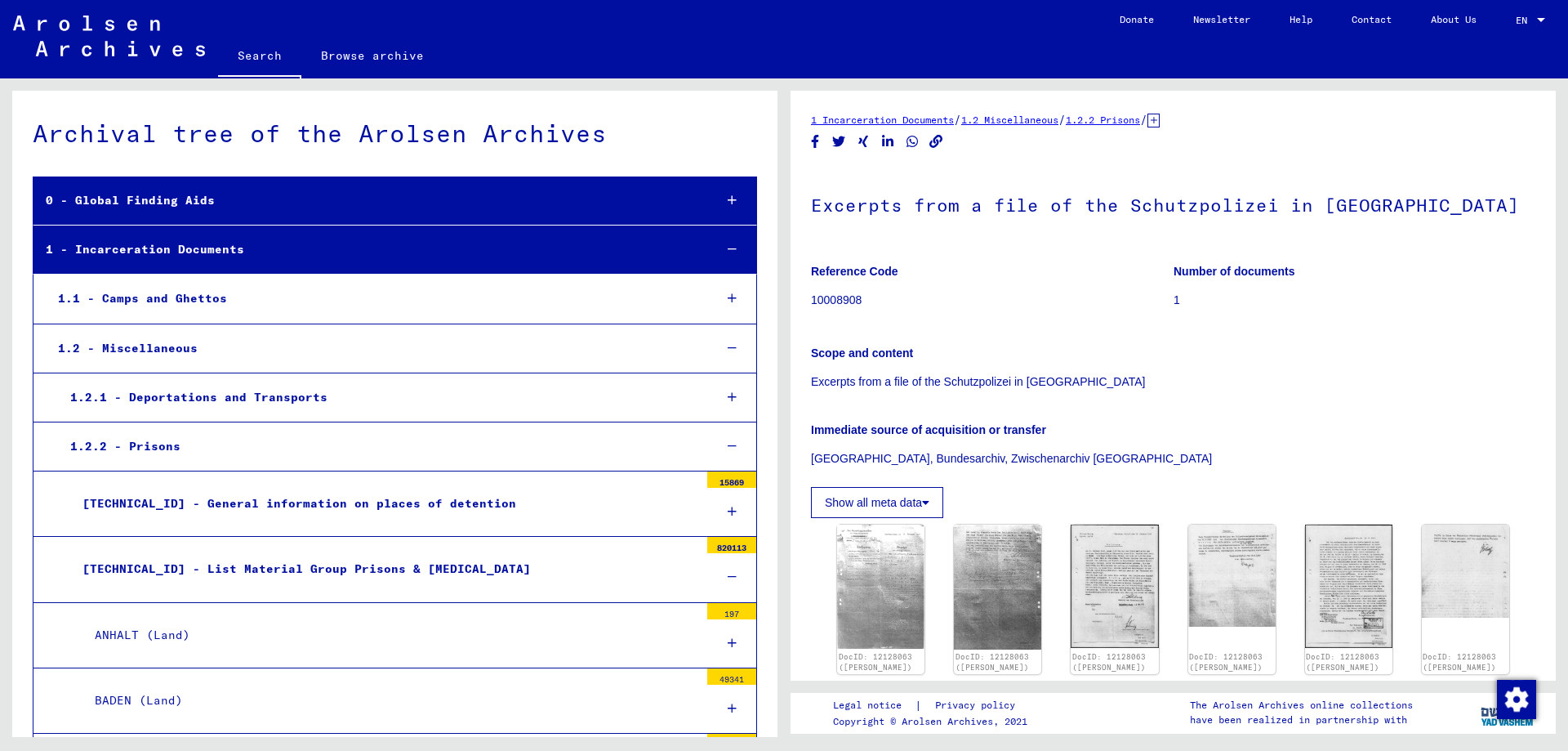
click at [259, 60] on link "Search" at bounding box center [259, 57] width 83 height 42
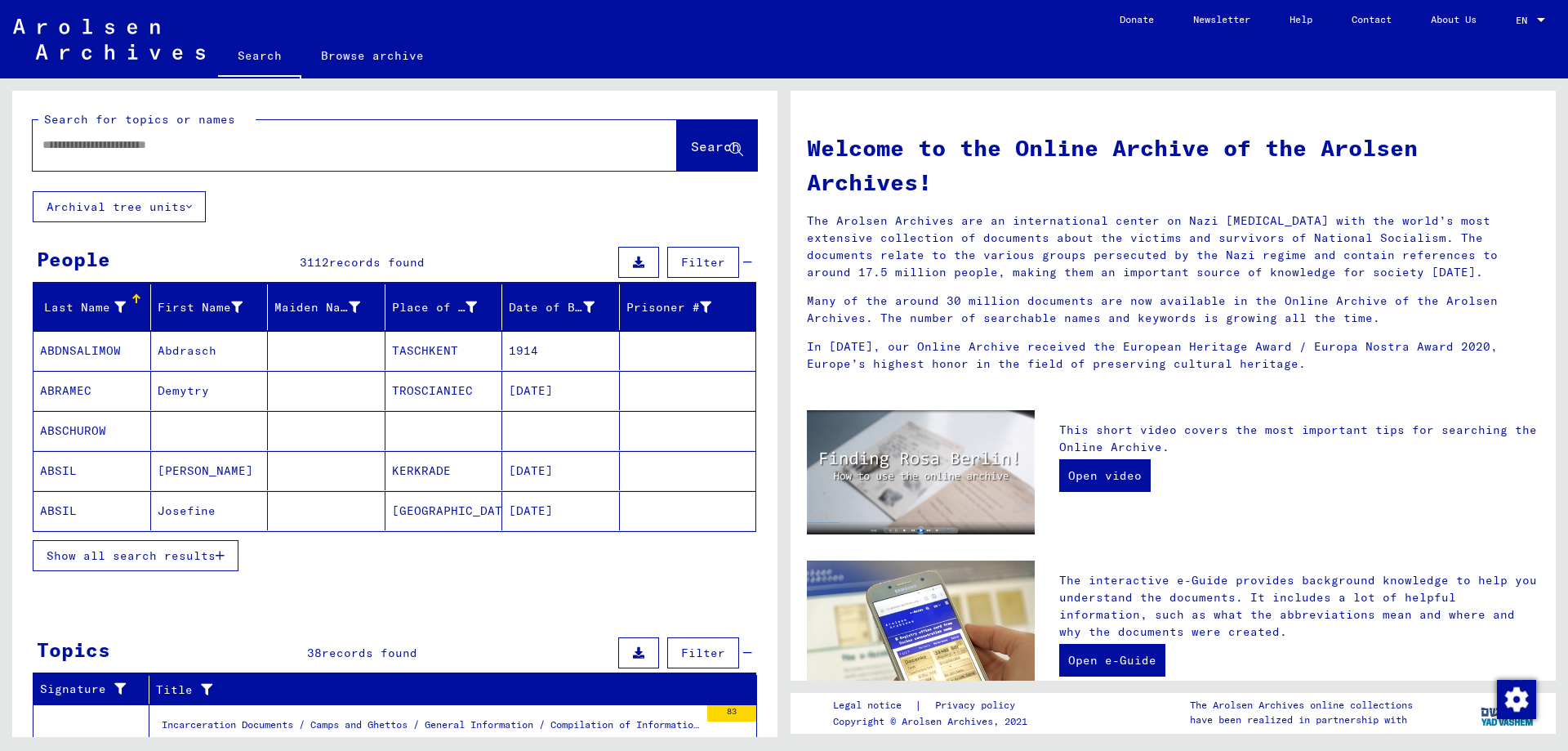
click at [240, 147] on input "text" at bounding box center [335, 144] width 586 height 17
type input "**********"
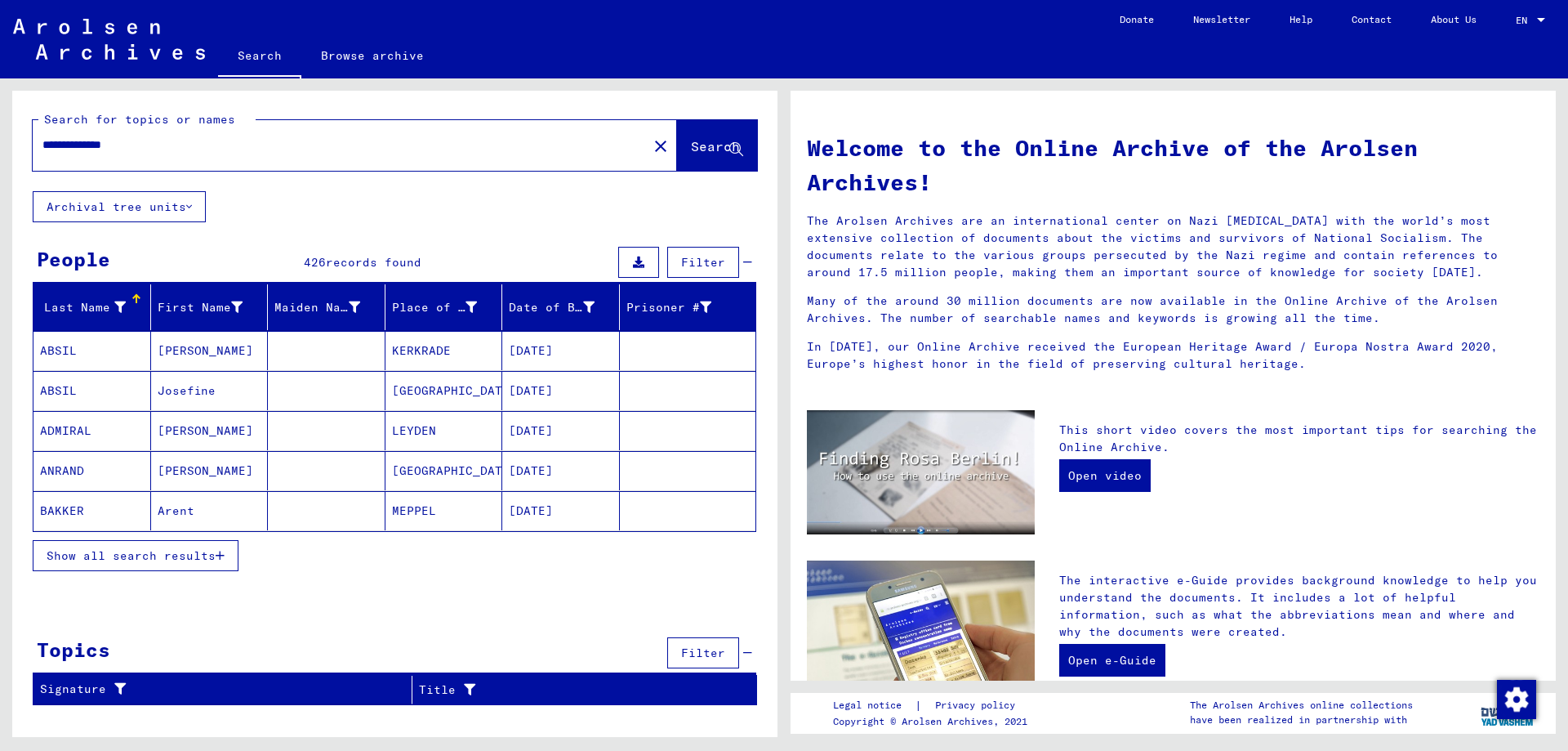
click at [151, 554] on span "Show all search results" at bounding box center [131, 555] width 169 height 15
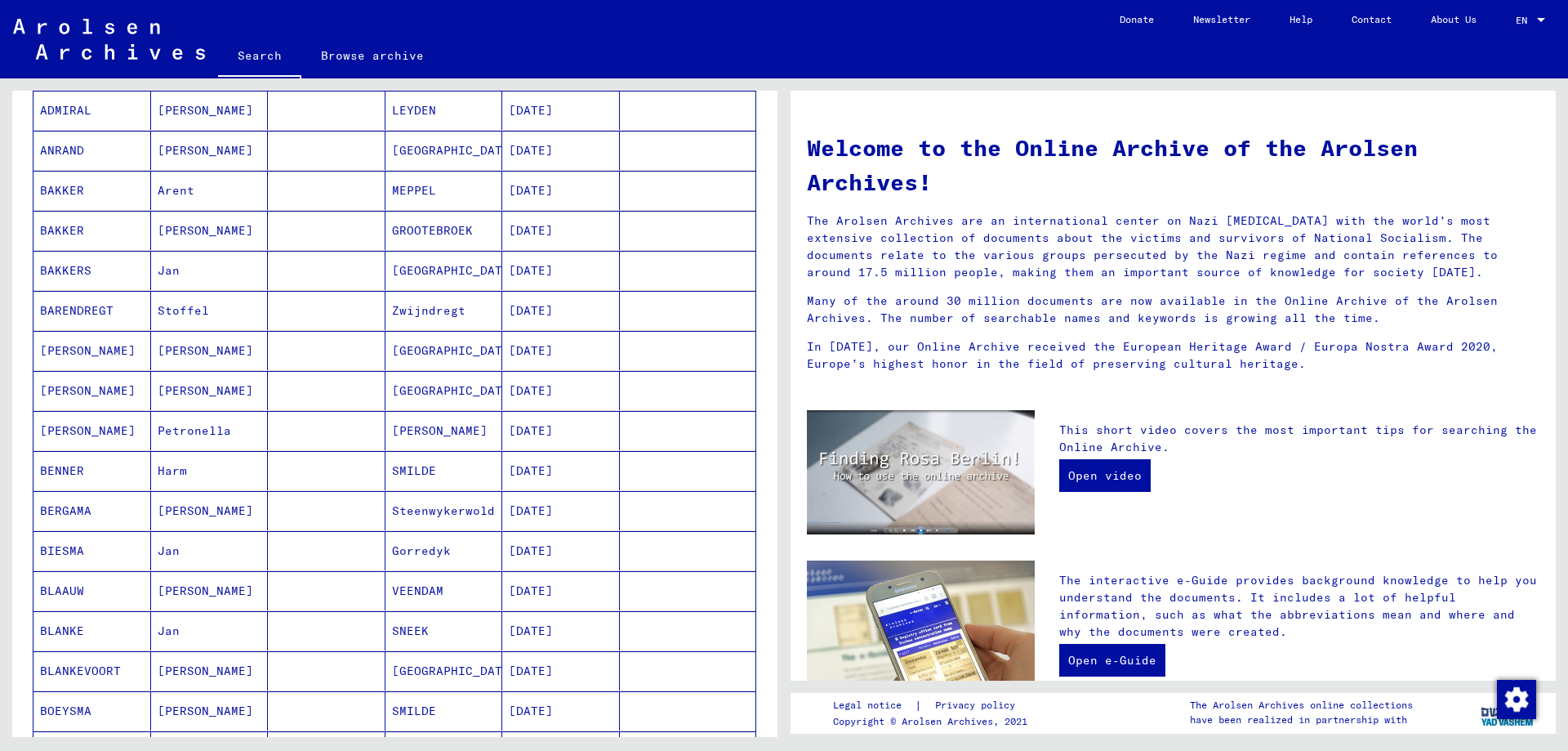
scroll to position [327, 0]
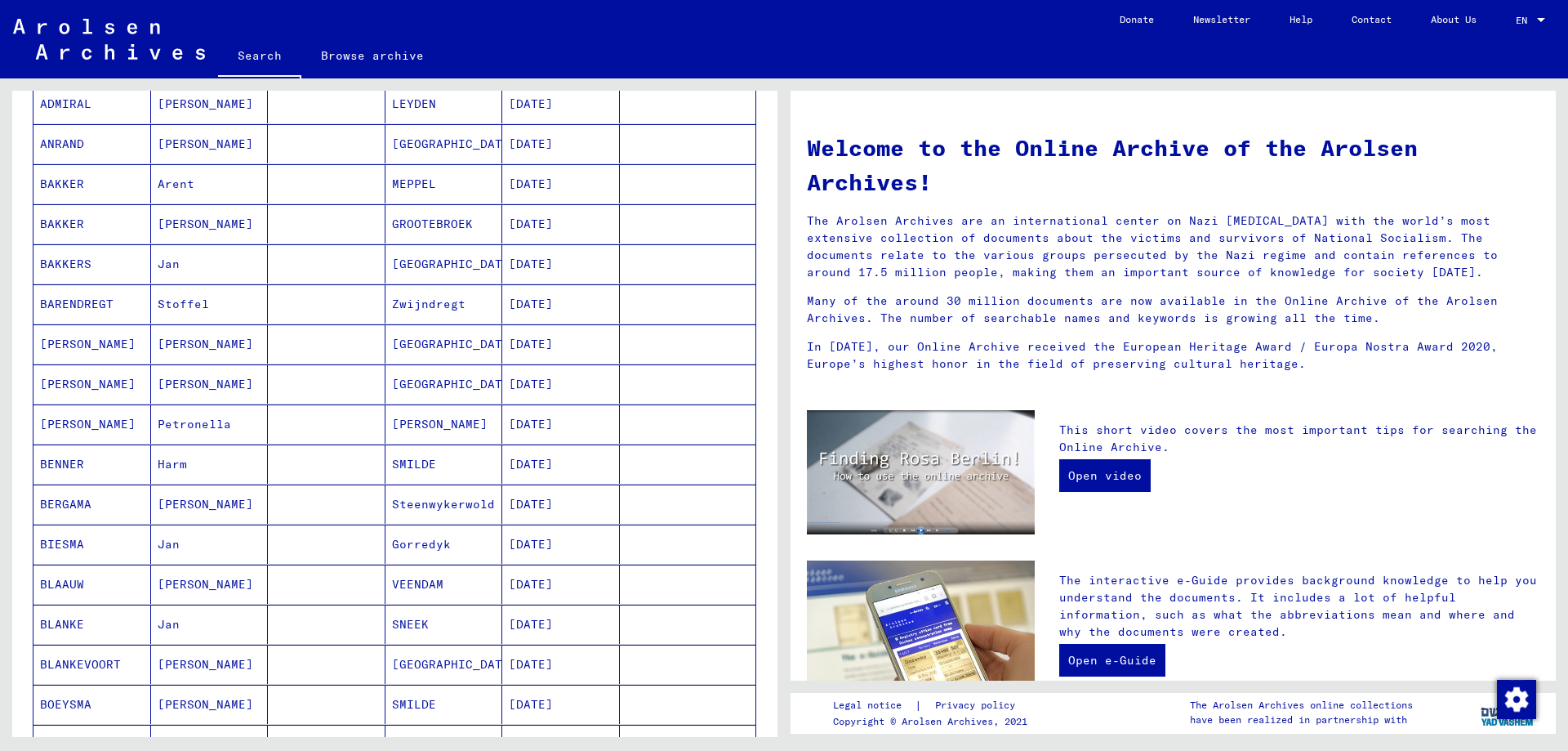
click at [85, 299] on mat-cell "BARENDREGT" at bounding box center [93, 303] width 118 height 39
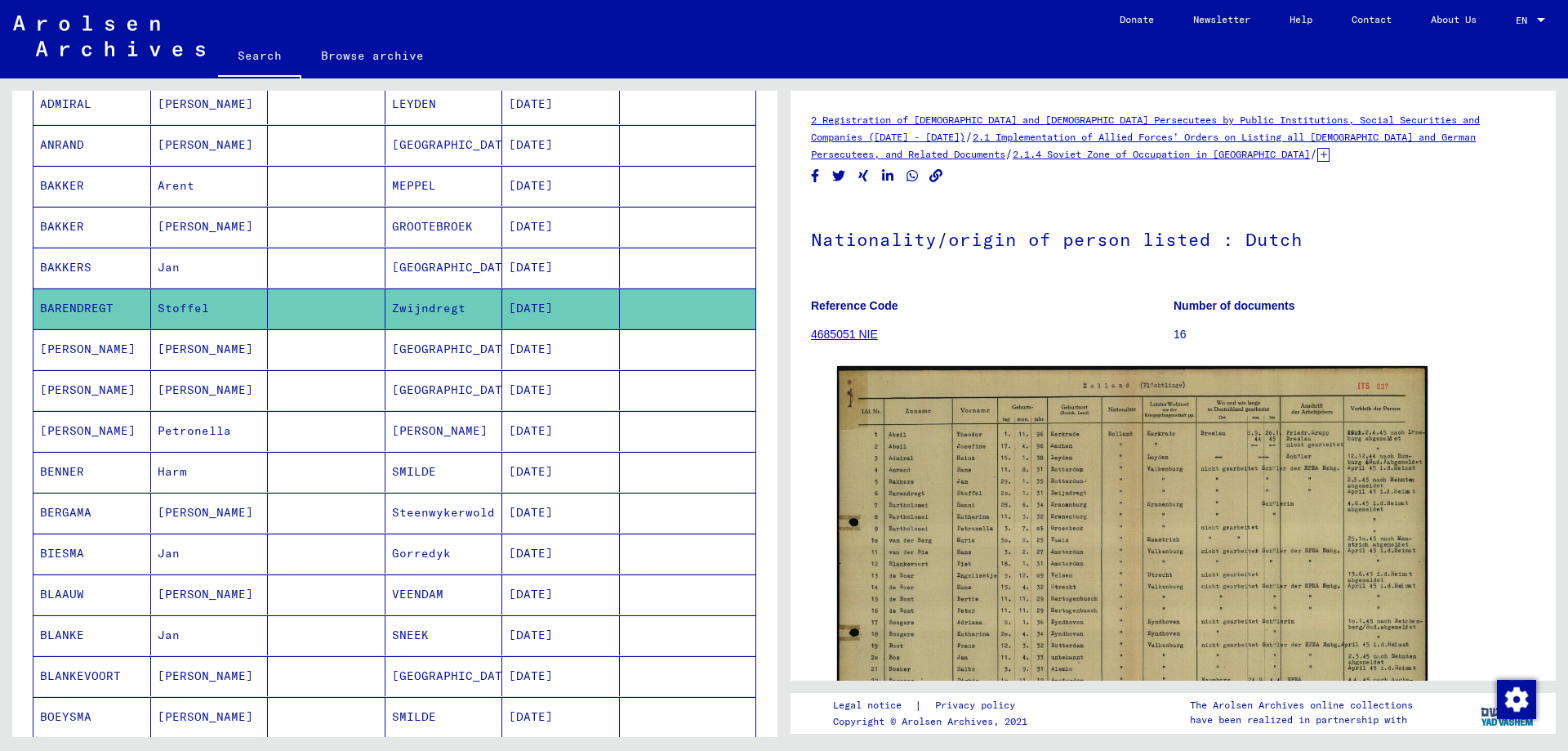
click at [851, 332] on link "4685051 NIE" at bounding box center [844, 334] width 67 height 13
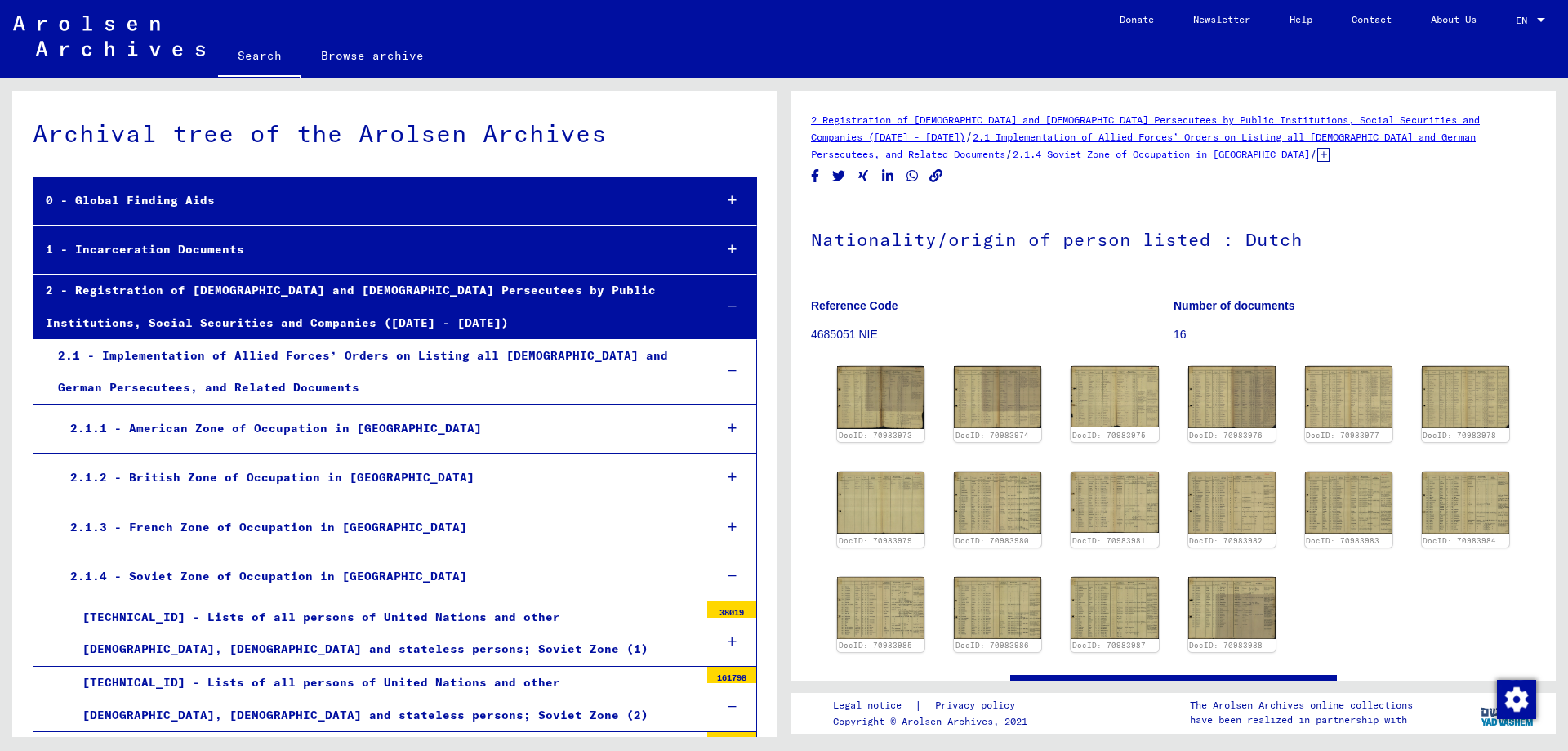
scroll to position [14031, 0]
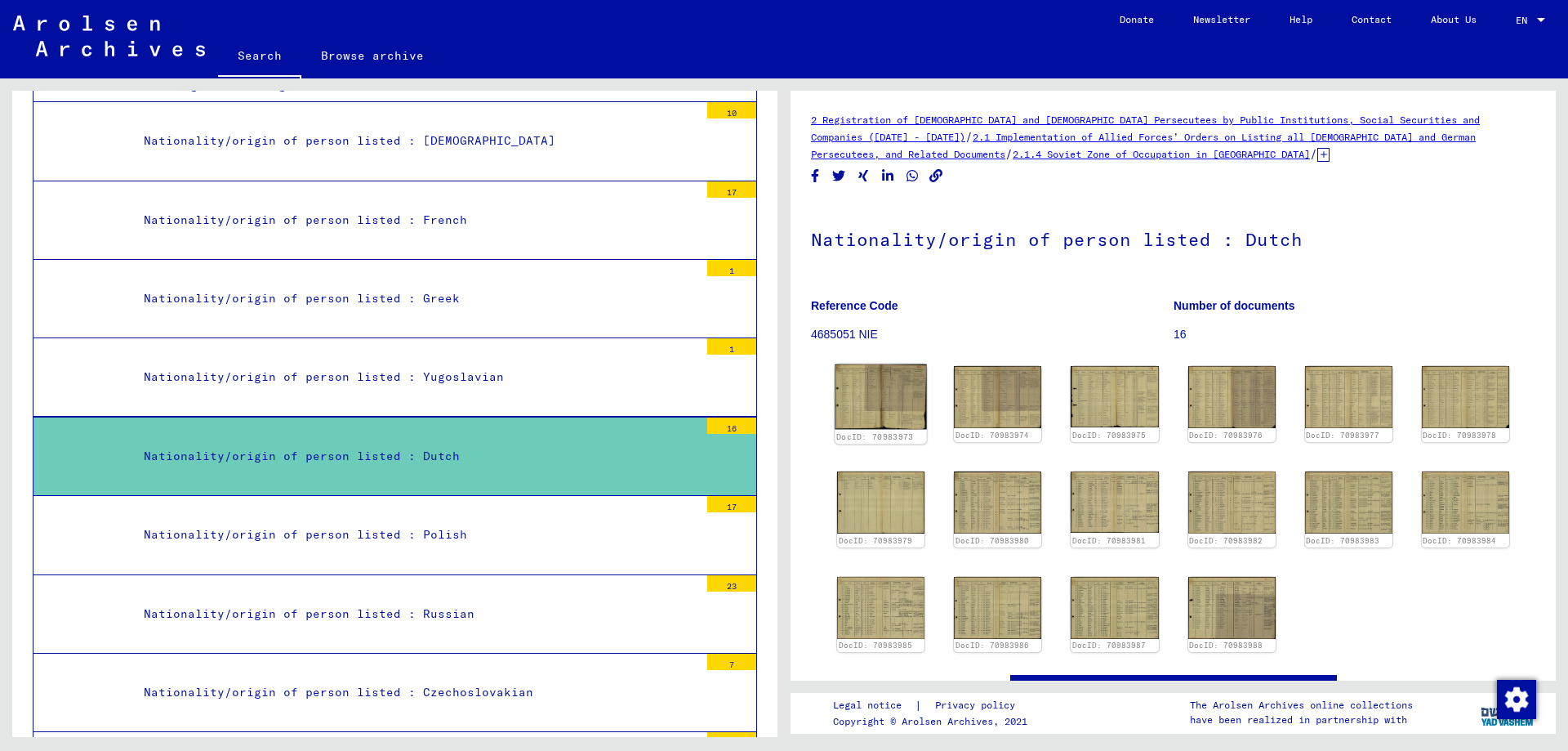
click at [874, 394] on img at bounding box center [880, 396] width 92 height 65
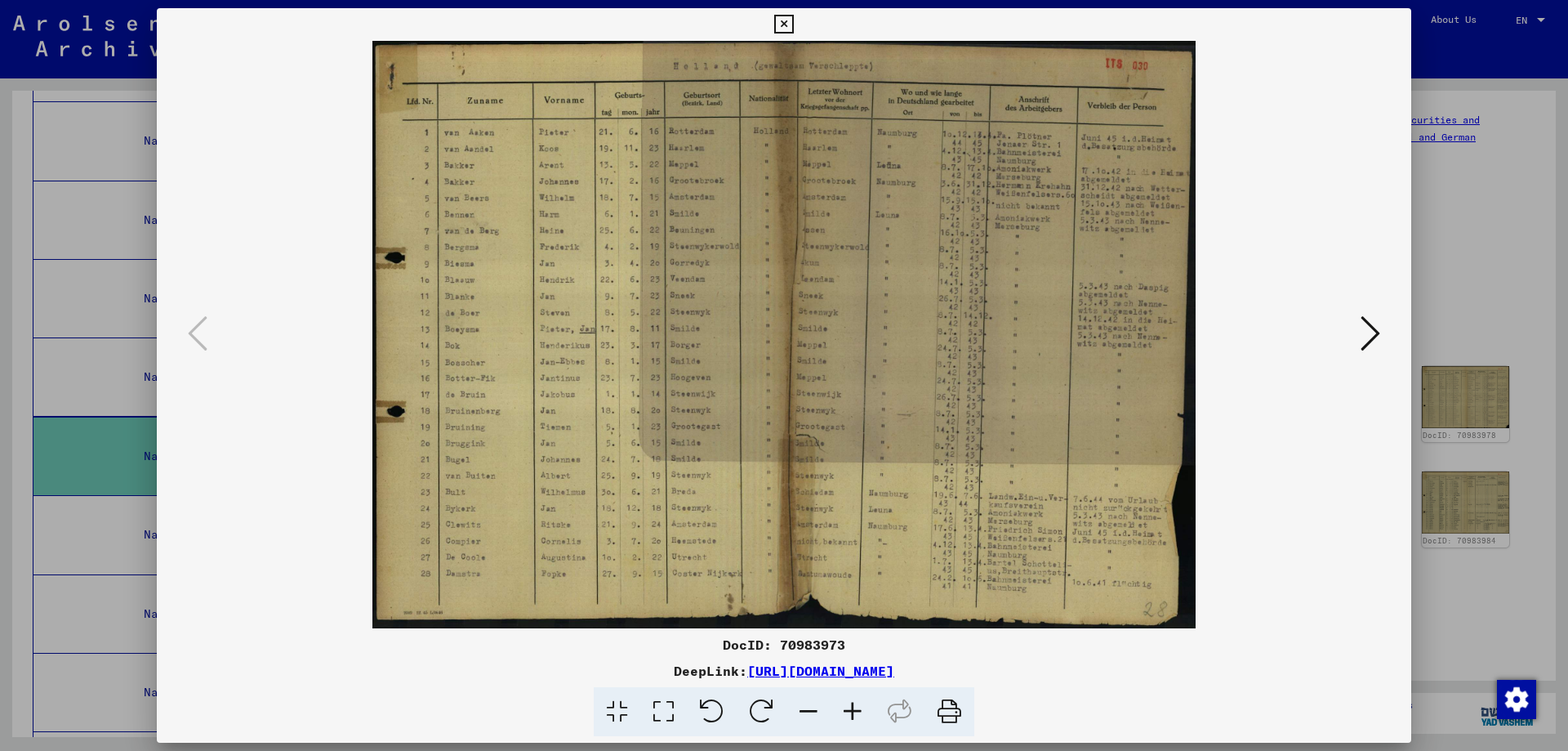
click at [1367, 330] on icon at bounding box center [1371, 333] width 20 height 39
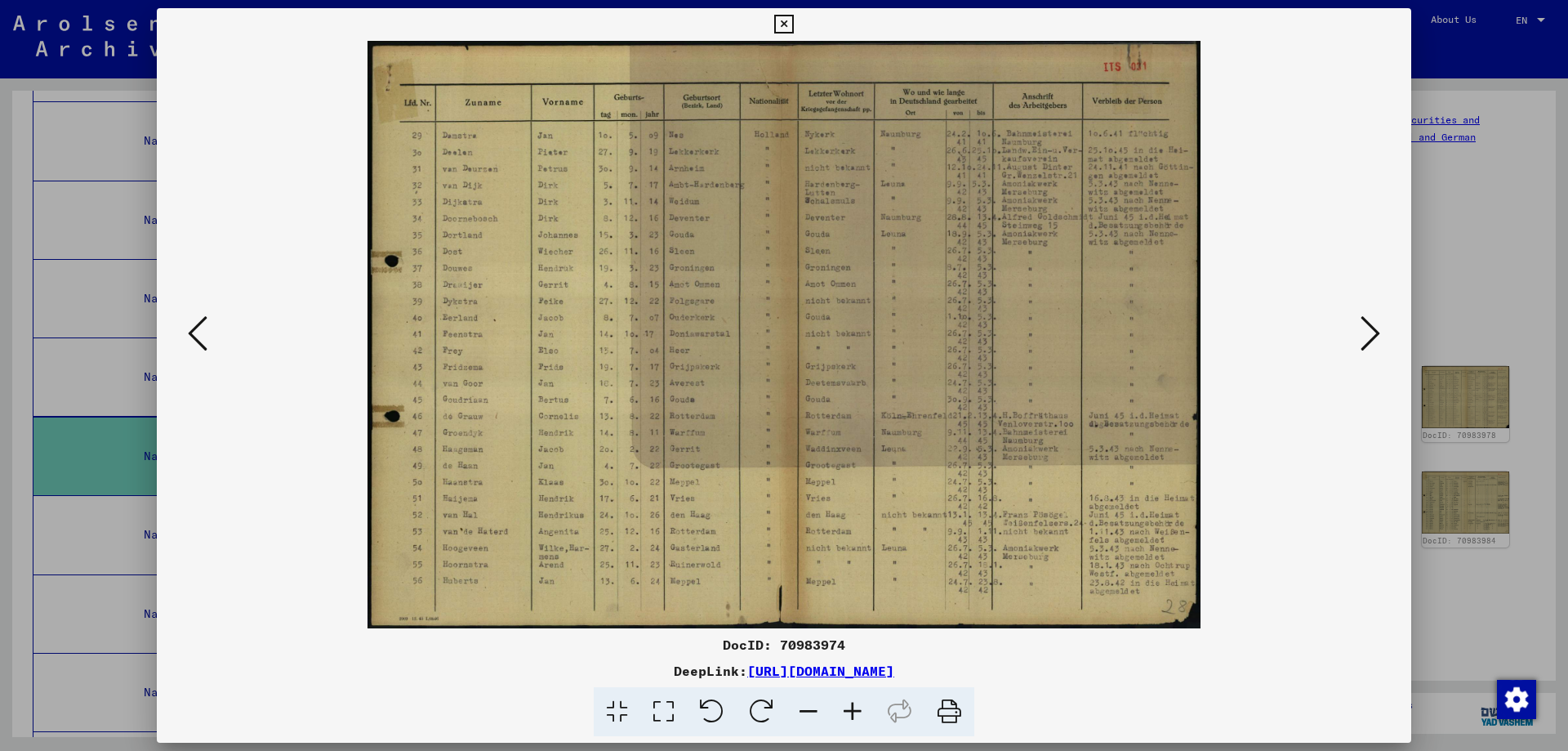
click at [191, 330] on icon at bounding box center [198, 333] width 20 height 39
